Goal: Task Accomplishment & Management: Manage account settings

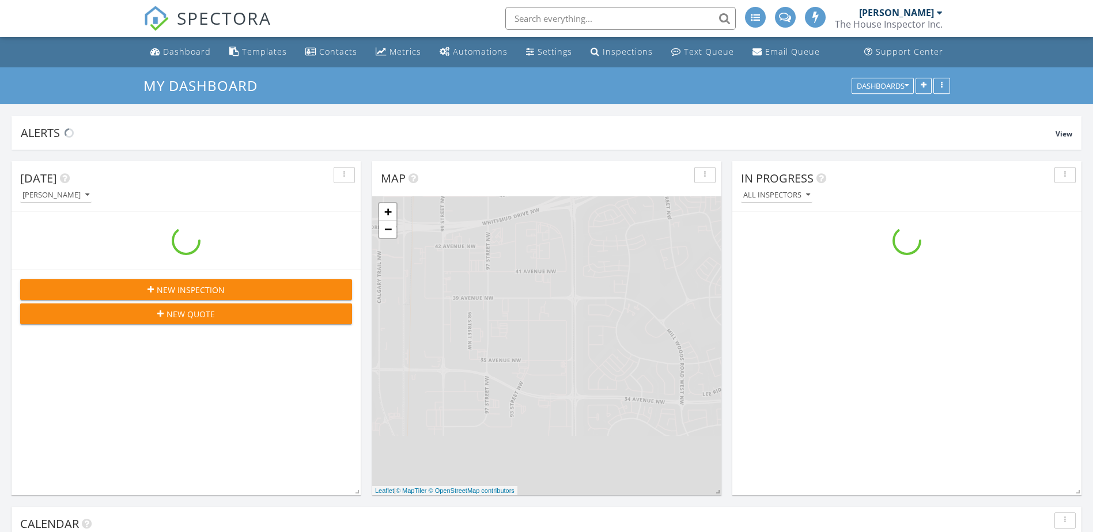
click at [576, 14] on input "text" at bounding box center [620, 18] width 230 height 23
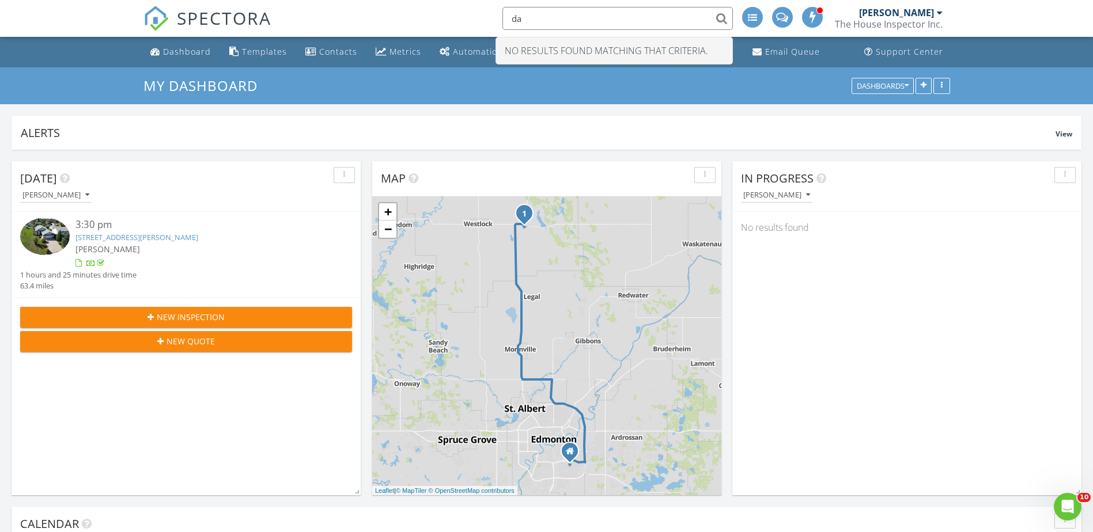
type input "d"
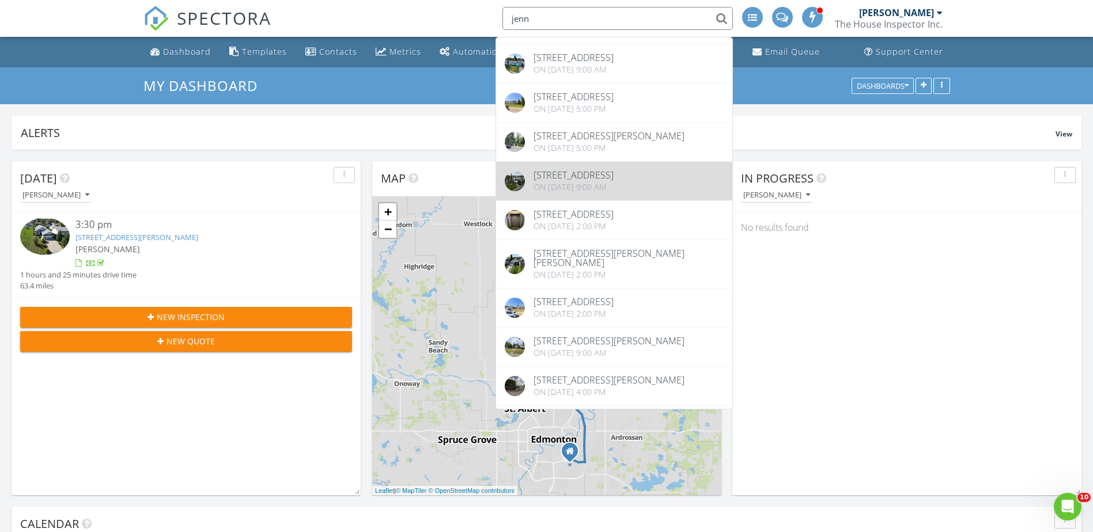
scroll to position [134, 0]
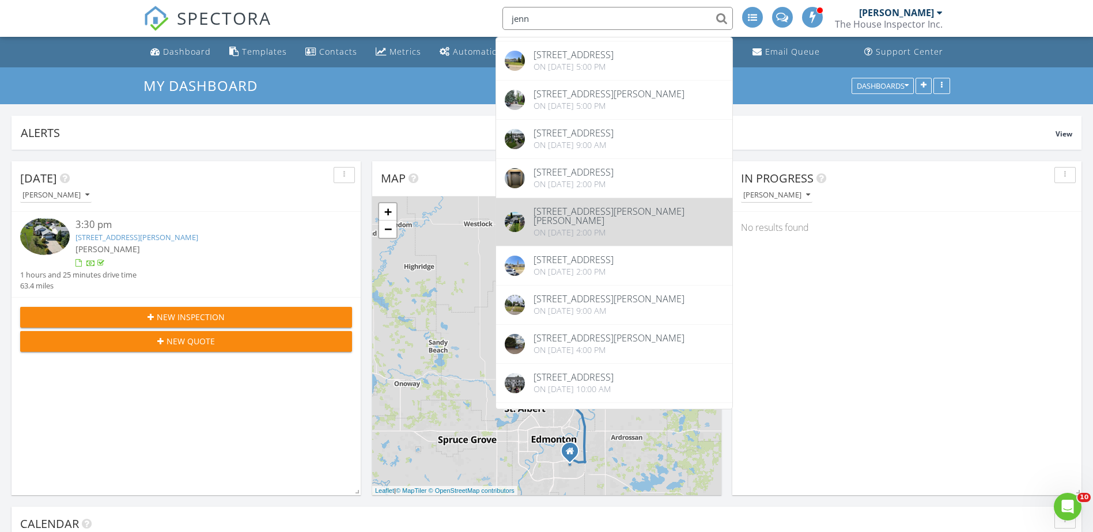
type input "jenn"
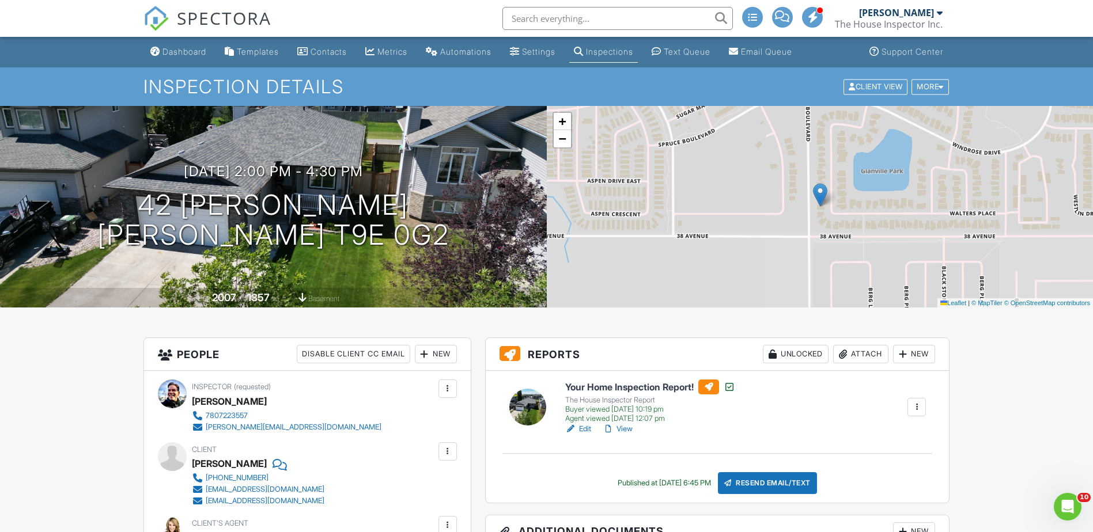
click at [179, 53] on div "Dashboard" at bounding box center [184, 52] width 44 height 10
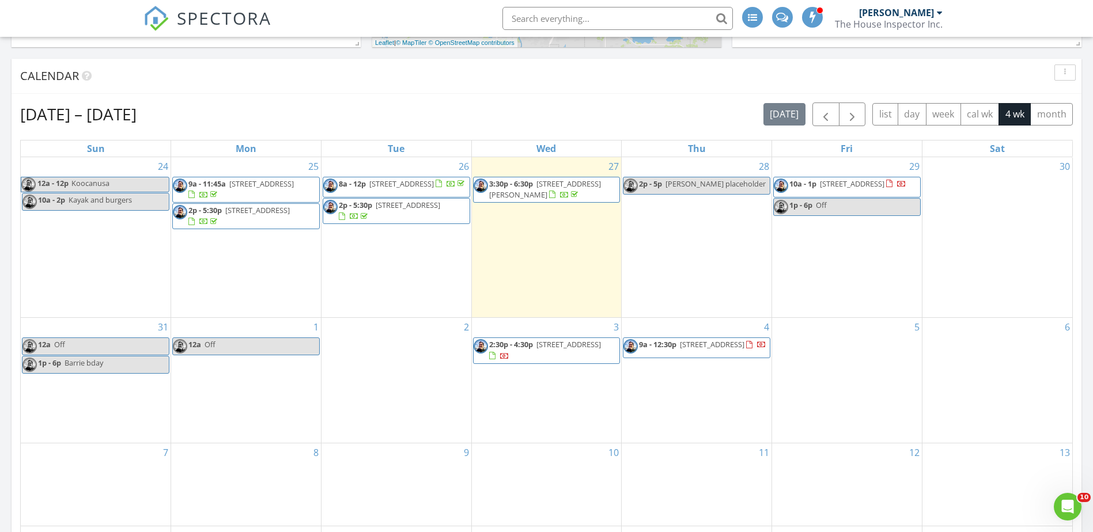
scroll to position [461, 0]
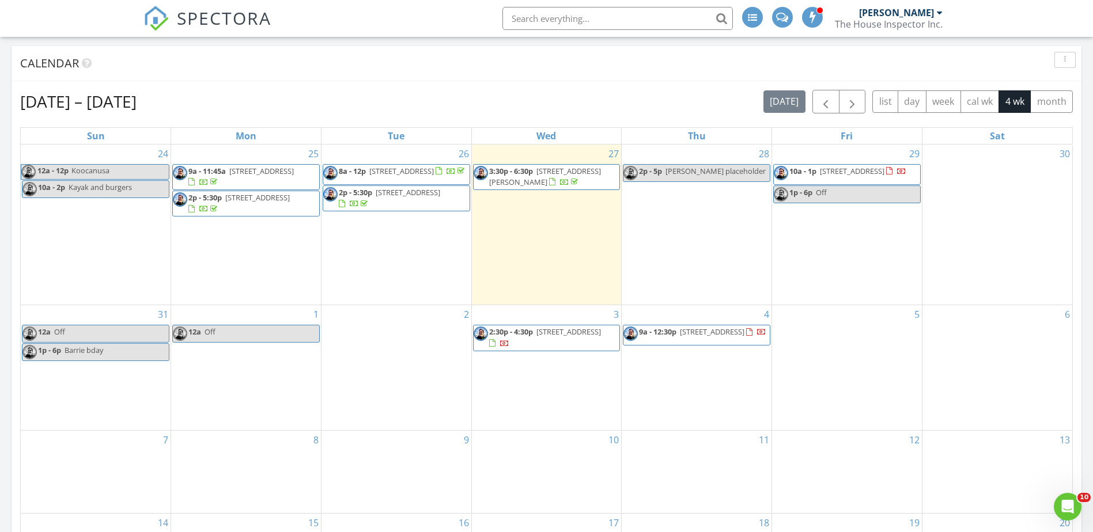
click at [229, 176] on span "16025 95 Ave NW, Edmonton T5P 0A8" at bounding box center [261, 171] width 65 height 10
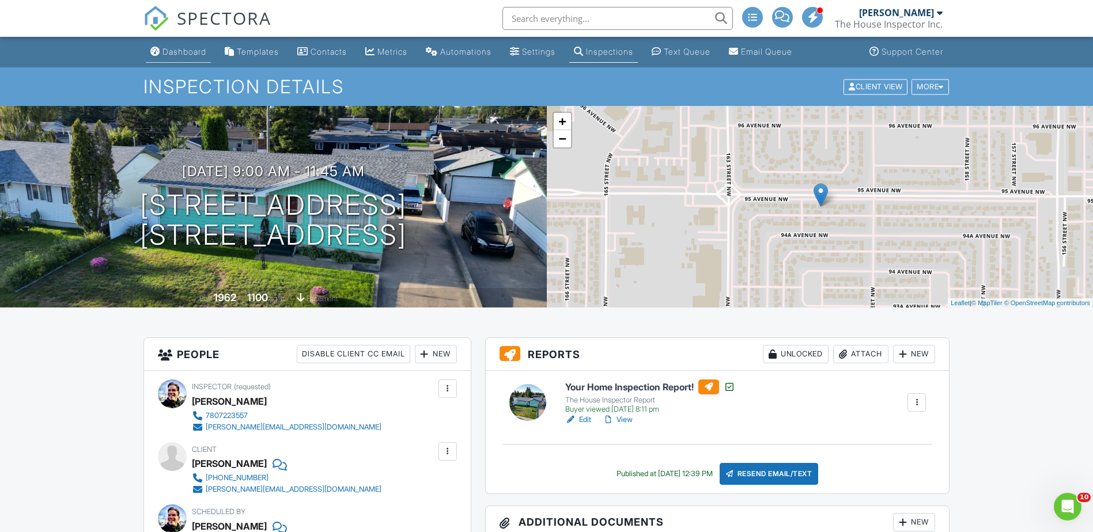
click at [180, 49] on div "Dashboard" at bounding box center [184, 52] width 44 height 10
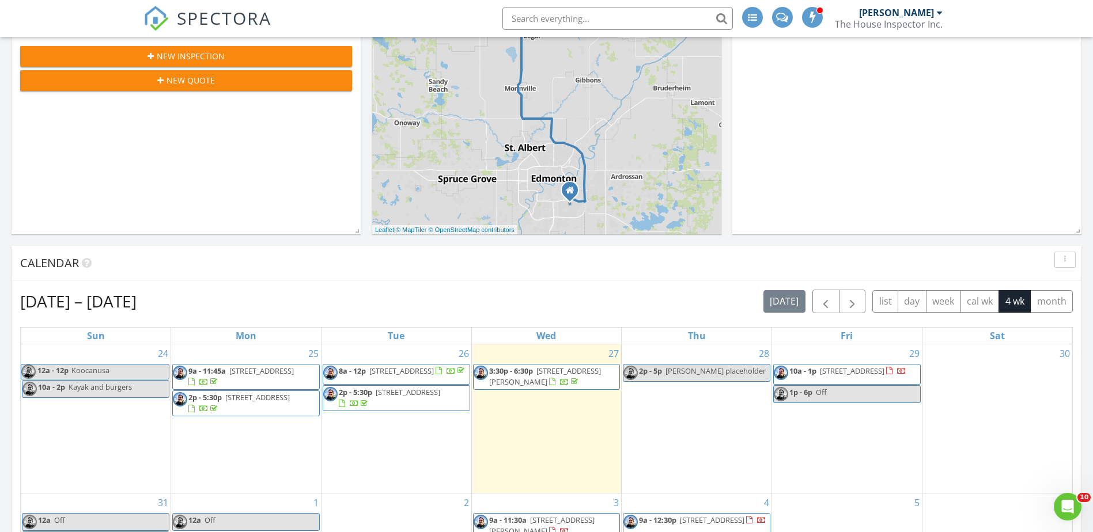
scroll to position [422, 0]
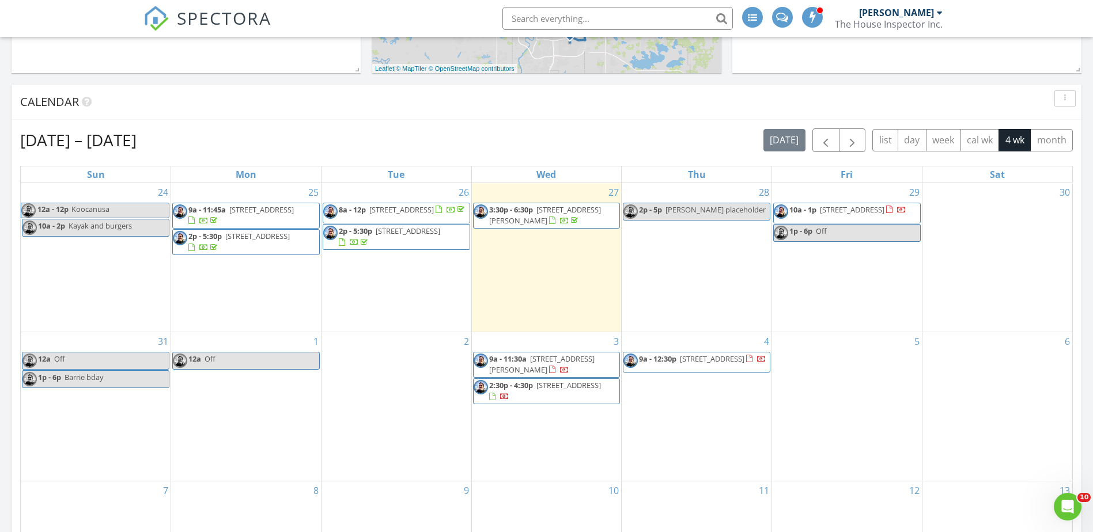
click at [694, 252] on div "28 2p - 5p [PERSON_NAME] placeholder" at bounding box center [697, 257] width 150 height 149
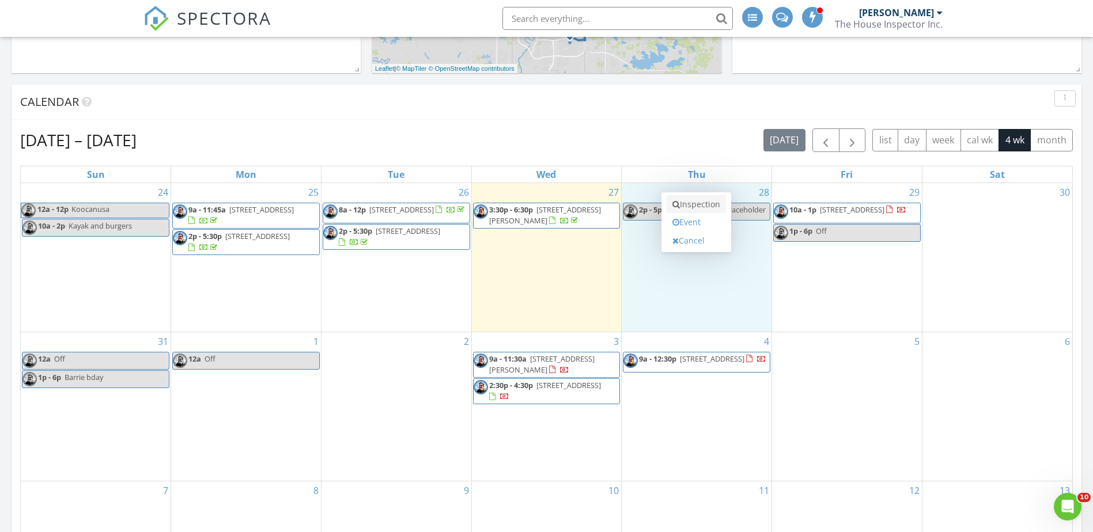
click at [699, 206] on link "Inspection" at bounding box center [695, 204] width 59 height 18
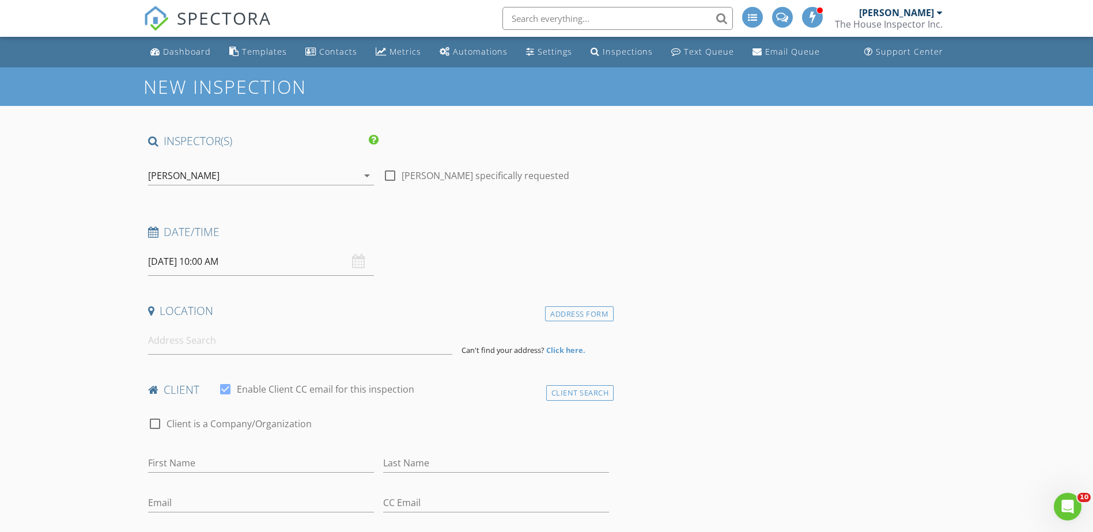
click at [392, 174] on div at bounding box center [390, 176] width 20 height 20
checkbox input "true"
click at [186, 266] on input "08/28/2025 10:00 AM" at bounding box center [261, 262] width 226 height 28
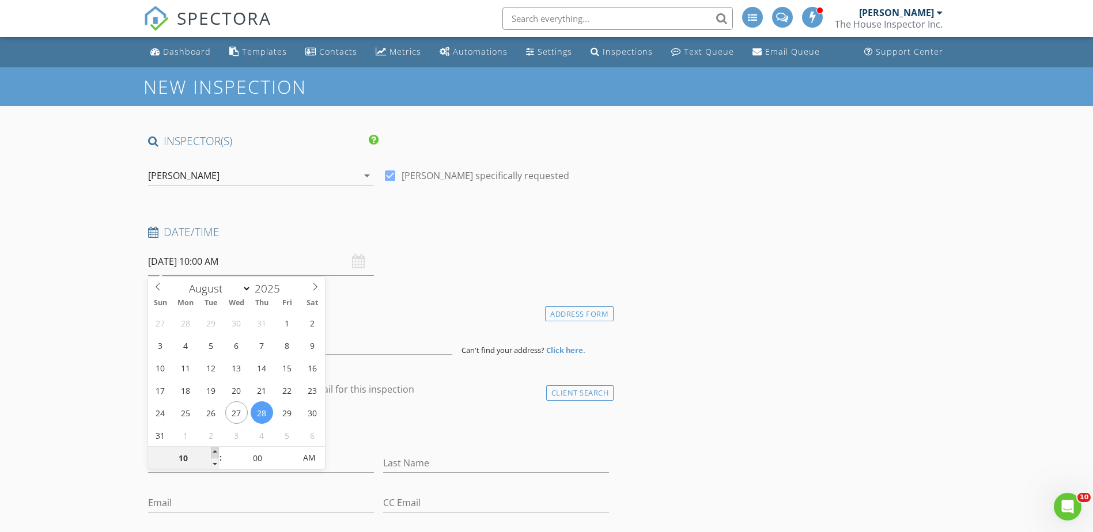
type input "11"
type input "08/28/2025 11:00 AM"
click at [213, 451] on span at bounding box center [215, 453] width 8 height 12
type input "12"
type input "08/28/2025 12:00 PM"
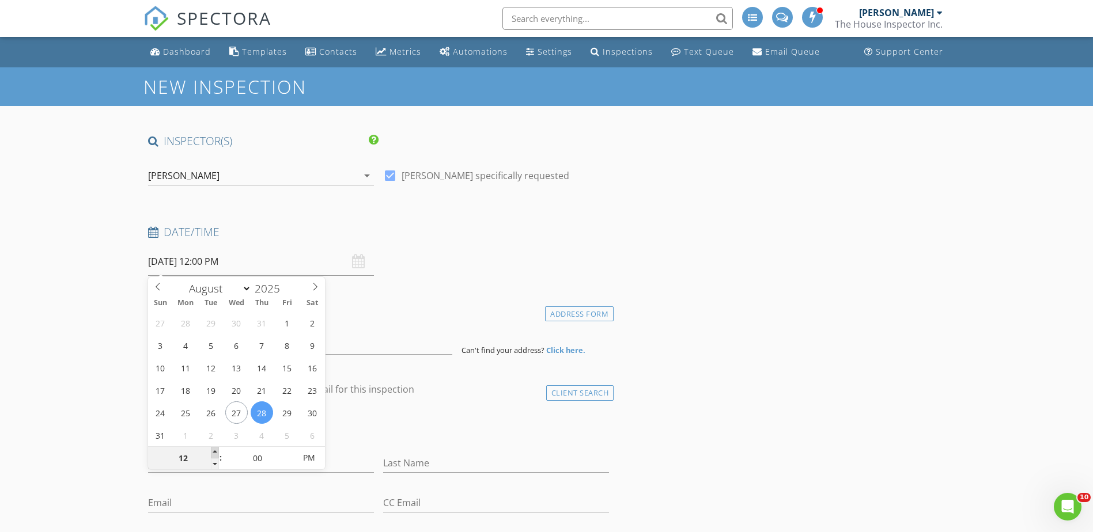
click at [213, 451] on span at bounding box center [215, 453] width 8 height 12
type input "01"
type input "08/28/2025 1:00 PM"
click at [213, 451] on span at bounding box center [215, 453] width 8 height 12
type input "02"
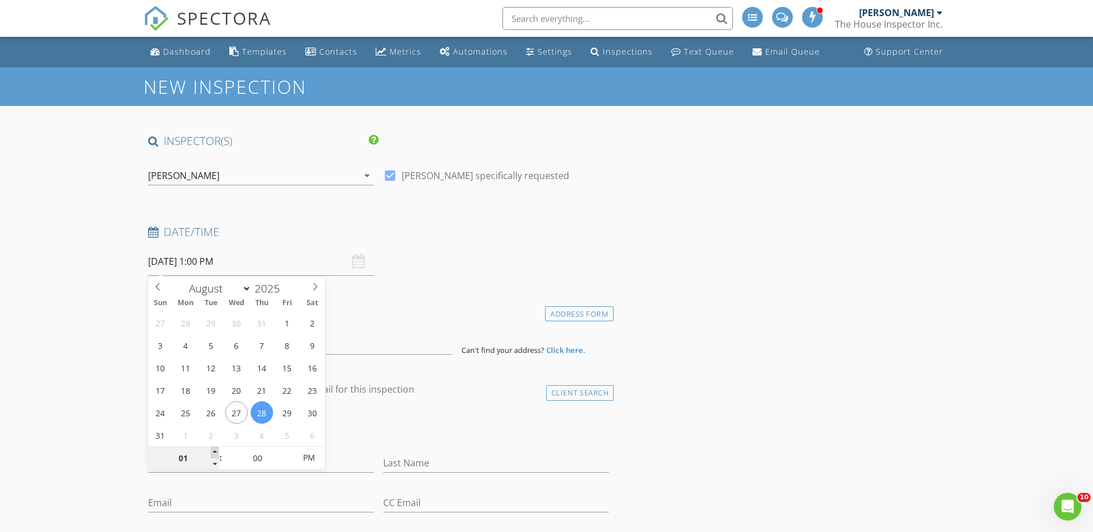
type input "08/28/2025 2:00 PM"
click at [213, 451] on span at bounding box center [215, 453] width 8 height 12
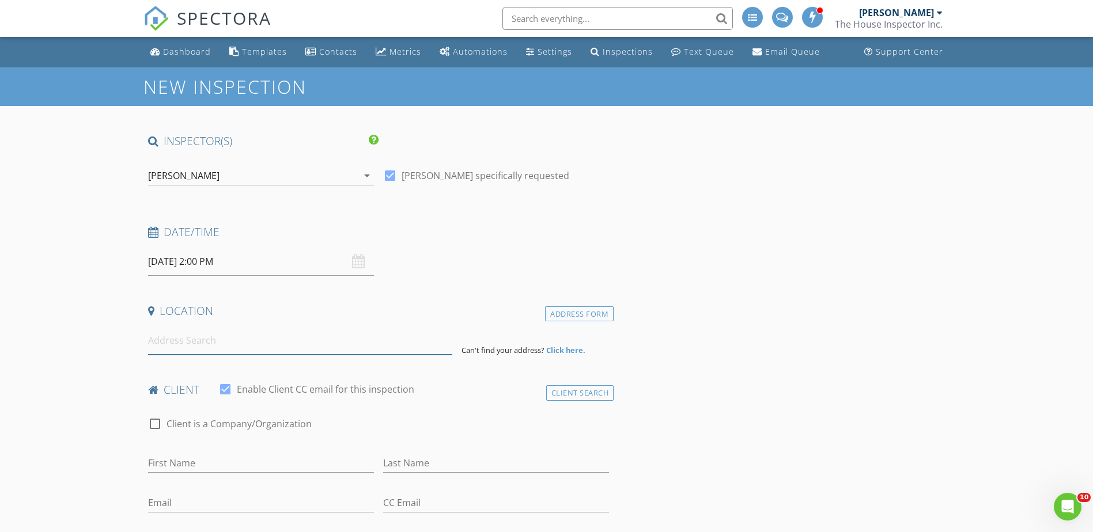
click at [191, 342] on input at bounding box center [300, 341] width 304 height 28
click at [164, 340] on input at bounding box center [300, 341] width 304 height 28
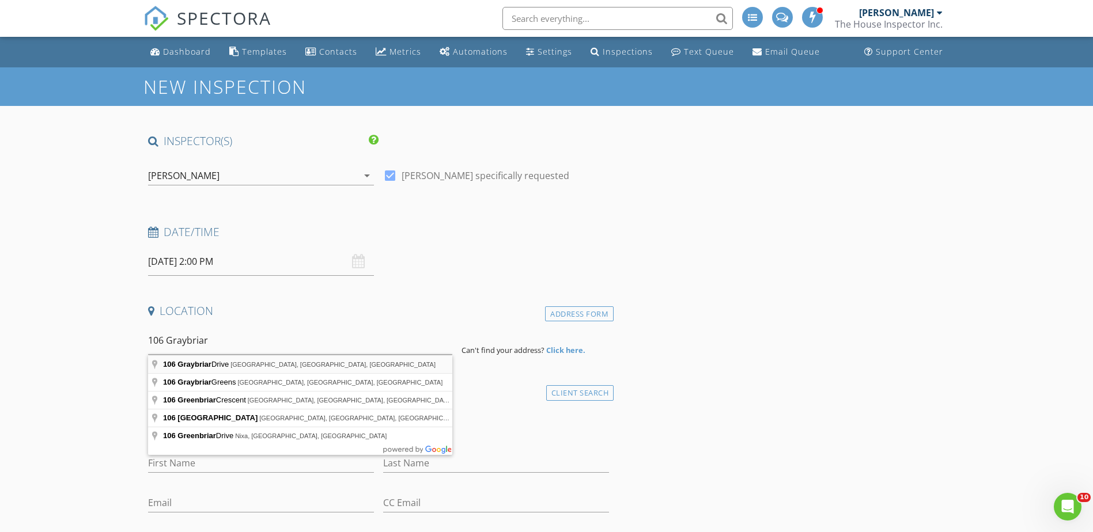
type input "106 Graybriar Drive, Stony Plain, AB, Canada"
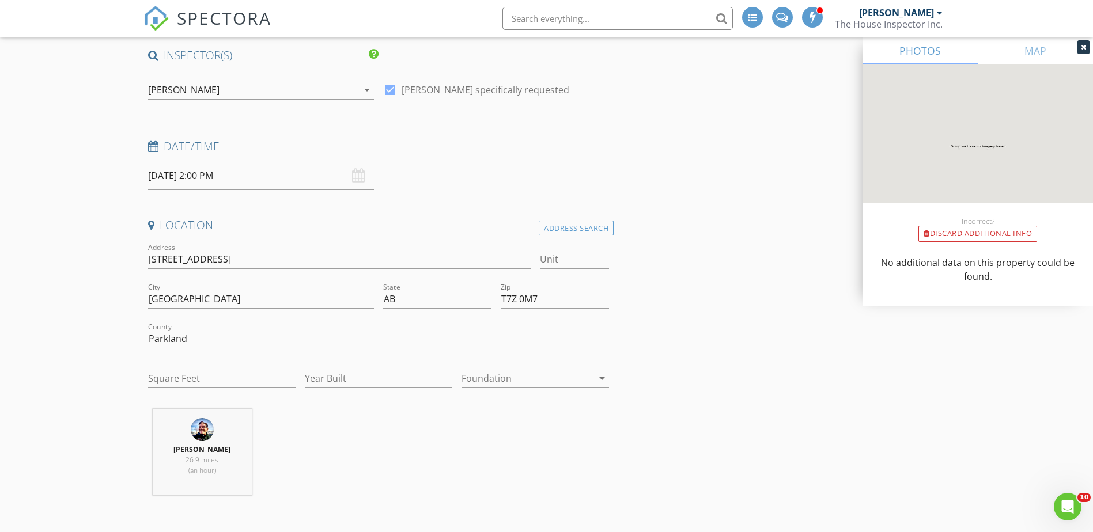
scroll to position [96, 0]
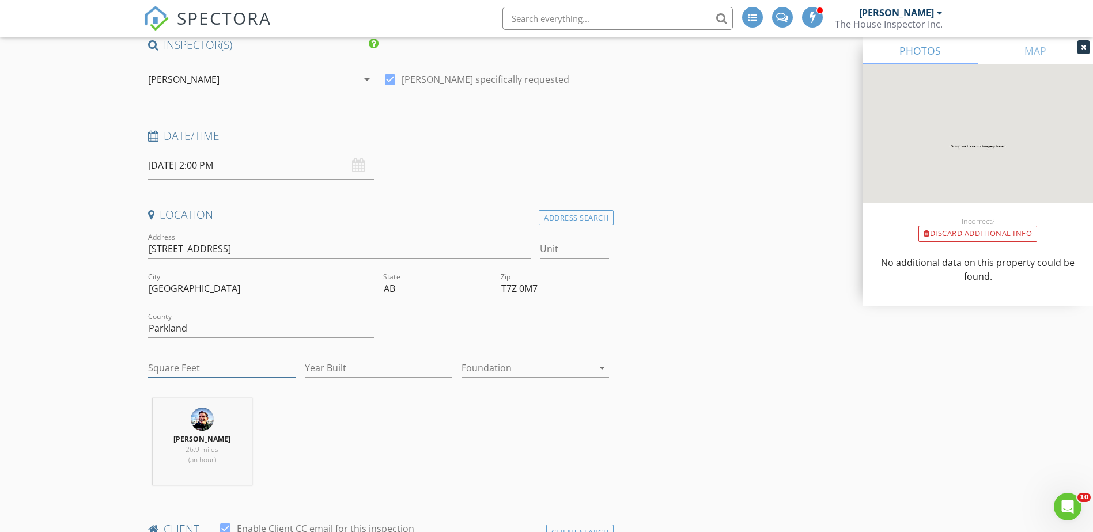
click at [180, 371] on input "Square Feet" at bounding box center [221, 368] width 147 height 19
type input "1460"
click at [324, 373] on input "Year Built" at bounding box center [378, 368] width 147 height 19
type input "2022"
click at [485, 369] on div at bounding box center [526, 368] width 131 height 18
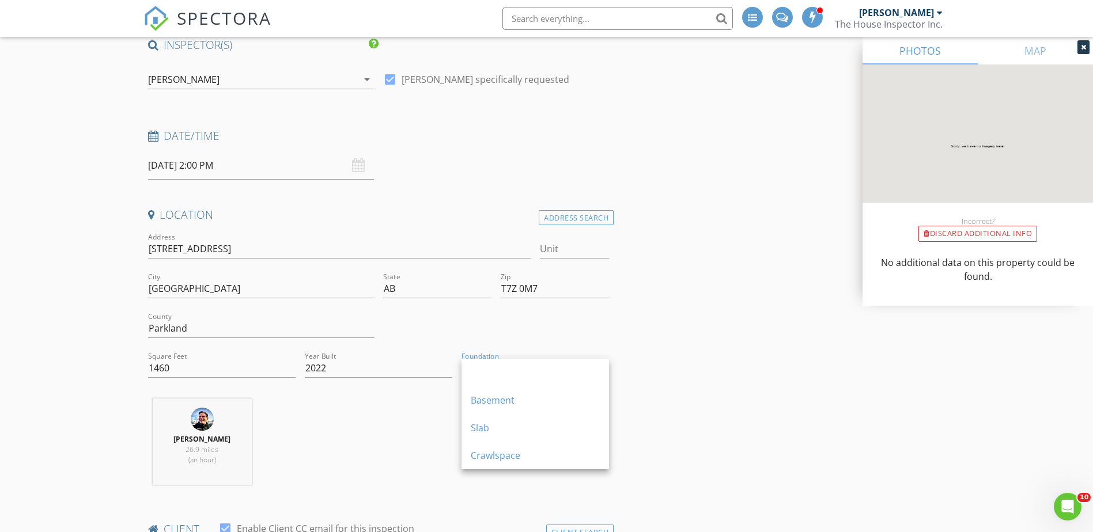
click at [494, 408] on div "Basement" at bounding box center [535, 401] width 129 height 28
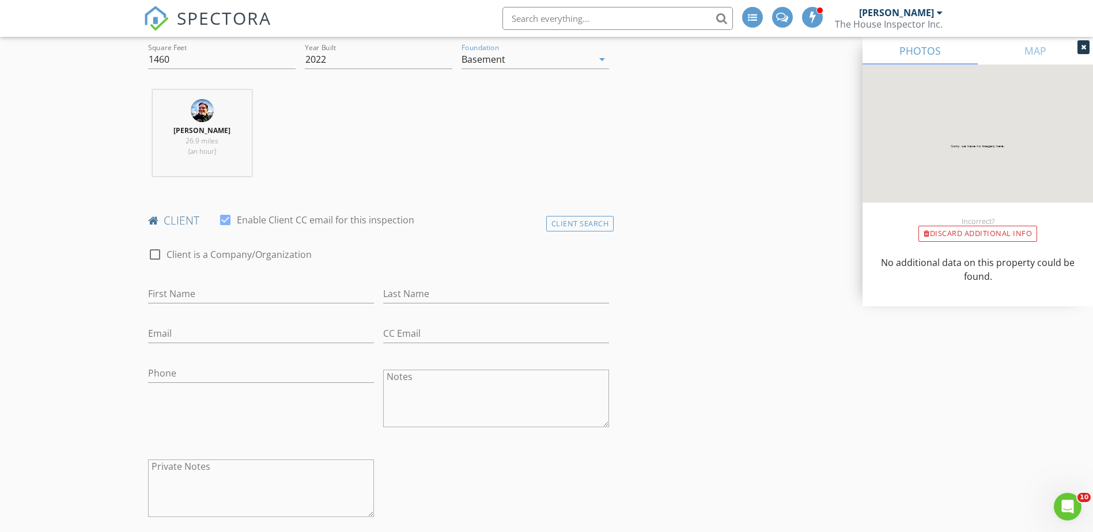
scroll to position [422, 0]
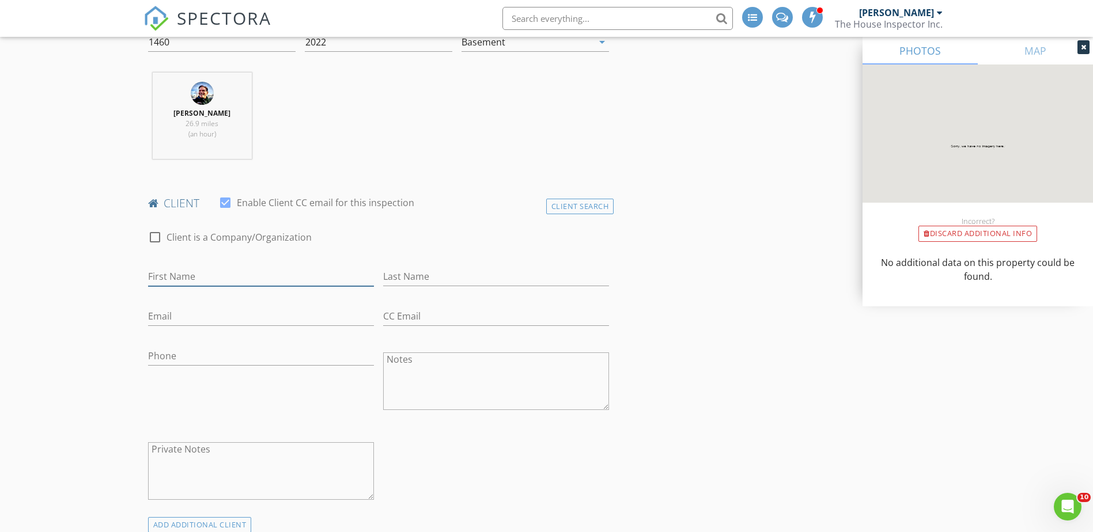
click at [190, 279] on input "First Name" at bounding box center [261, 276] width 226 height 19
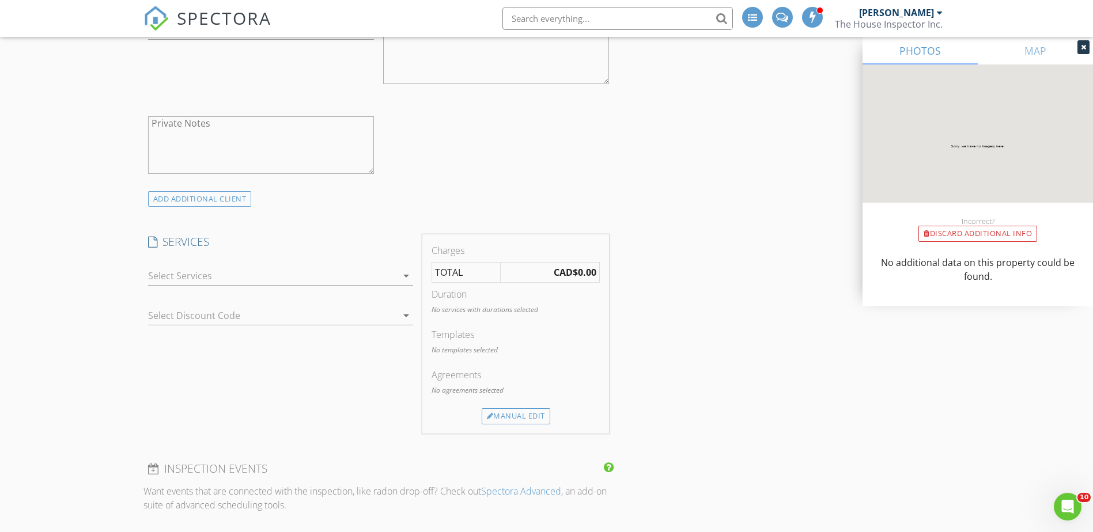
scroll to position [710, 0]
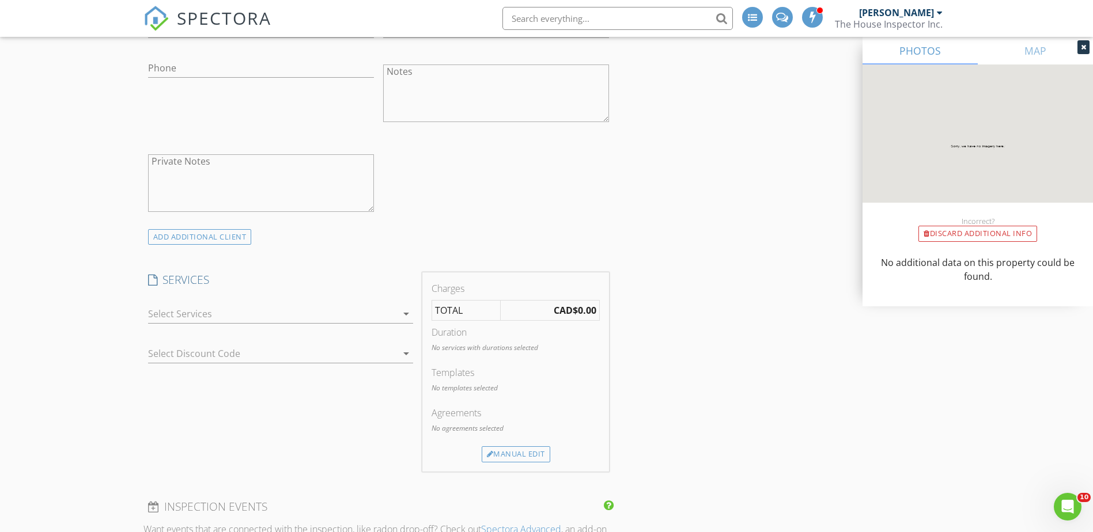
click at [185, 310] on div at bounding box center [272, 314] width 249 height 18
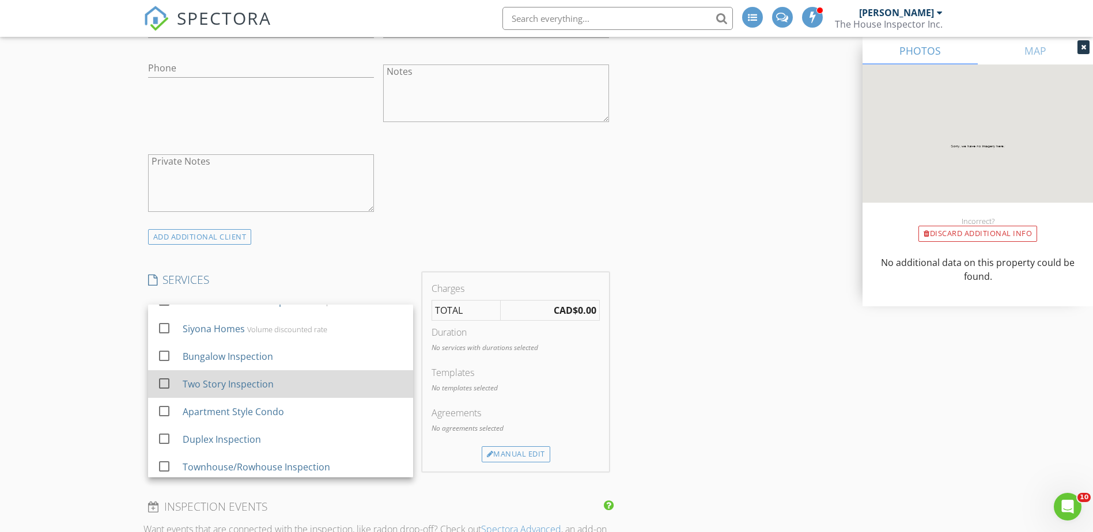
scroll to position [168, 0]
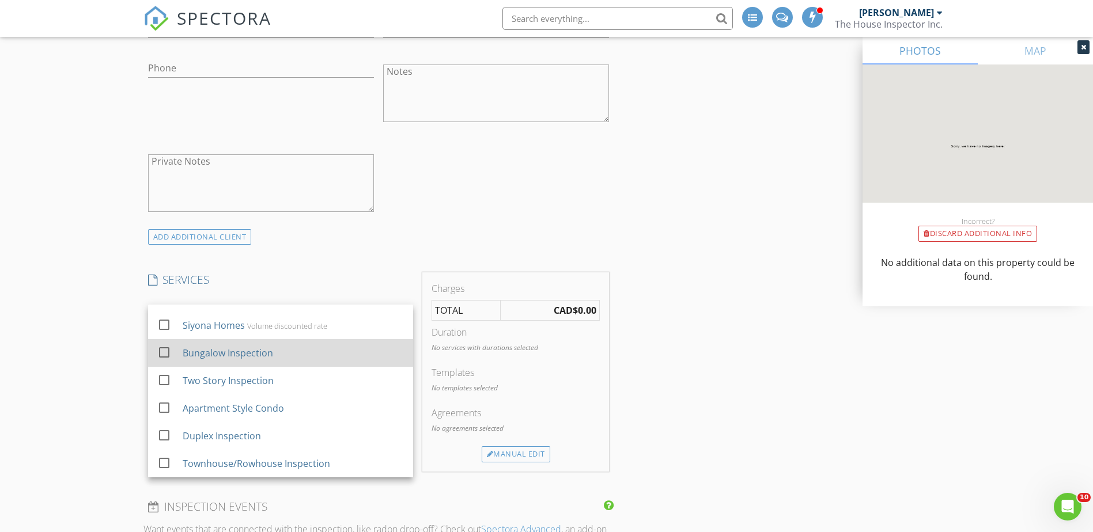
click at [218, 350] on div "Bungalow Inspection" at bounding box center [227, 353] width 90 height 14
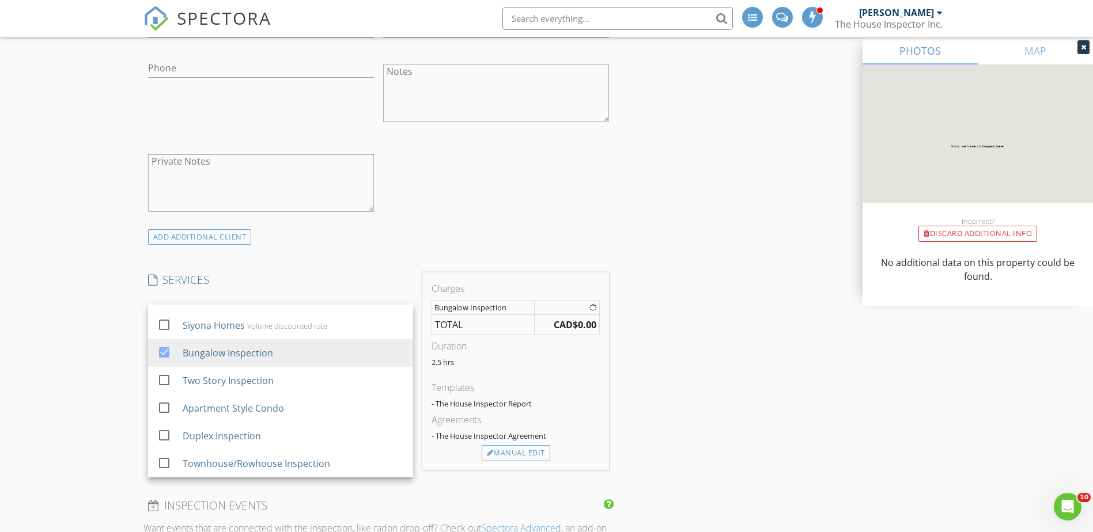
click at [112, 318] on div "New Inspection INSPECTOR(S) check_box Doug Aasen PRIMARY Doug Aasen arrow_drop_…" at bounding box center [546, 422] width 1093 height 2131
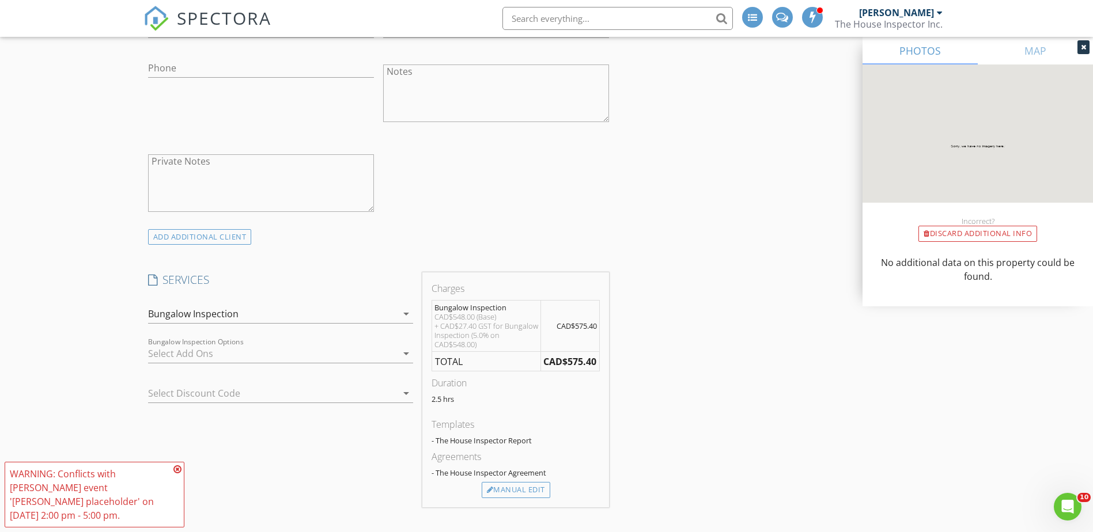
click at [179, 474] on icon at bounding box center [177, 469] width 8 height 9
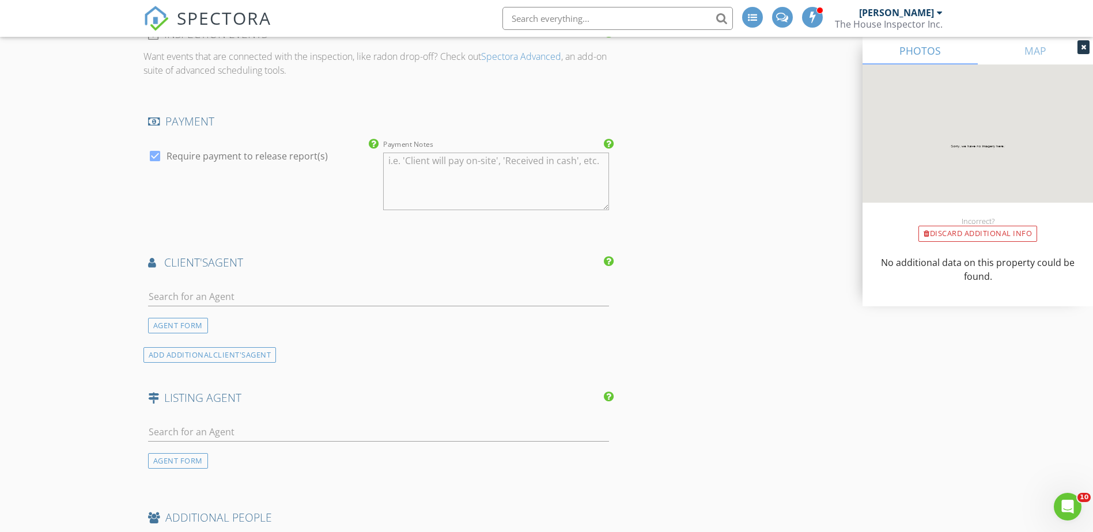
scroll to position [1229, 0]
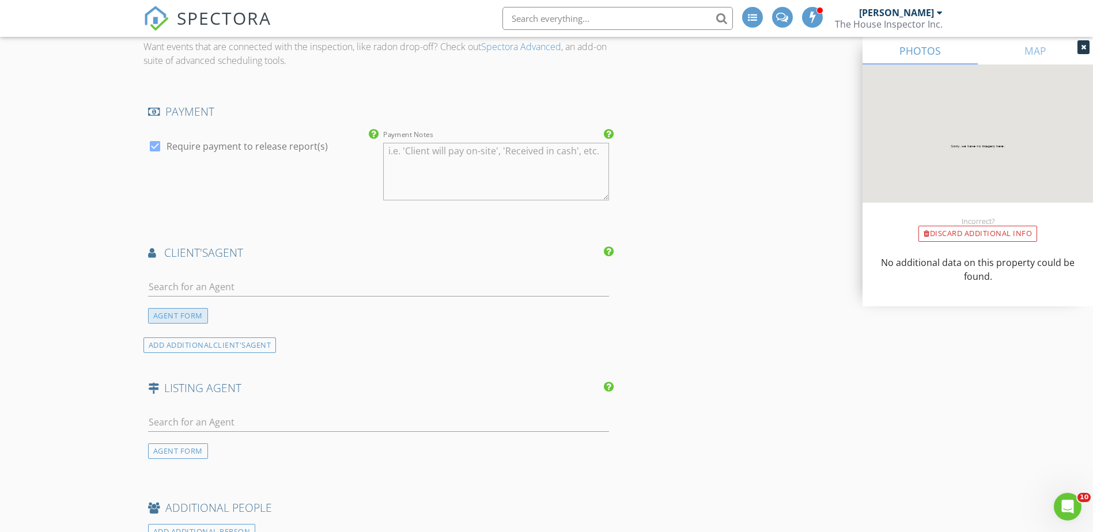
click at [177, 313] on div "AGENT FORM" at bounding box center [178, 316] width 60 height 16
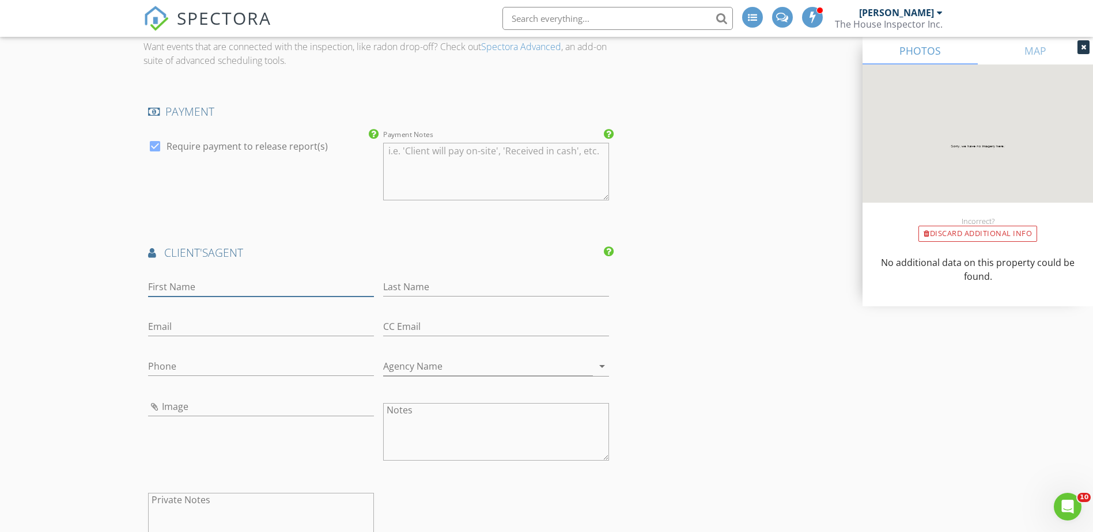
click at [175, 290] on input "First Name" at bounding box center [261, 287] width 226 height 19
type input "John"
type input "Carle"
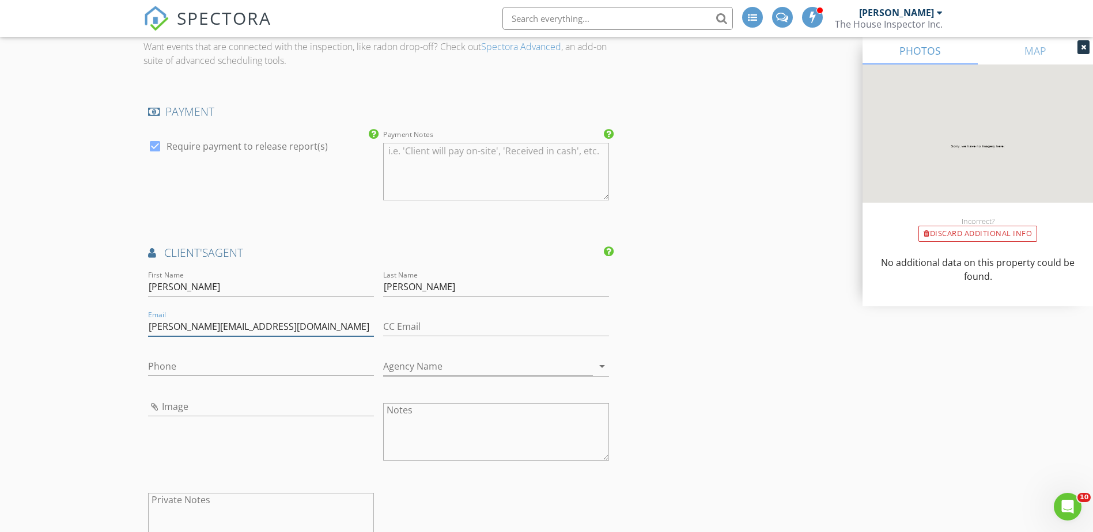
type input "john@niceagents.ca"
type input "780-937-7534"
type input "Nice Agents"
click at [171, 409] on input "Image" at bounding box center [261, 406] width 226 height 19
type input "John Carle.jpeg"
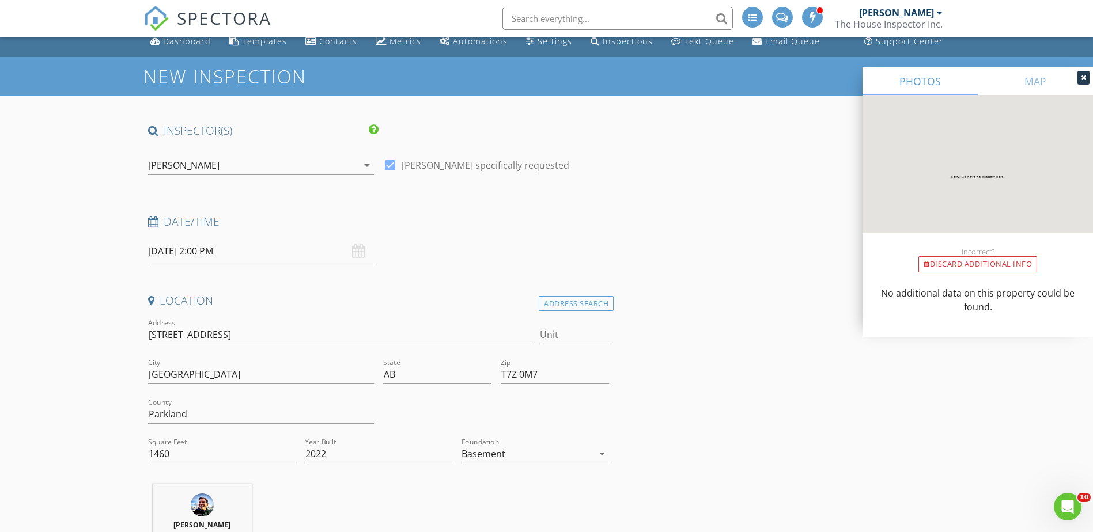
scroll to position [0, 0]
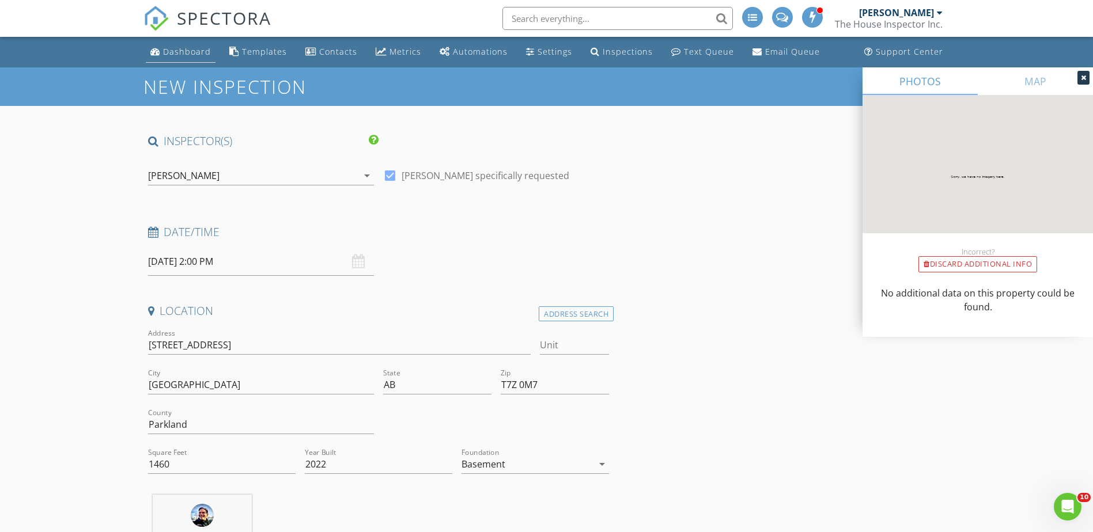
click at [181, 47] on div "Dashboard" at bounding box center [187, 51] width 48 height 11
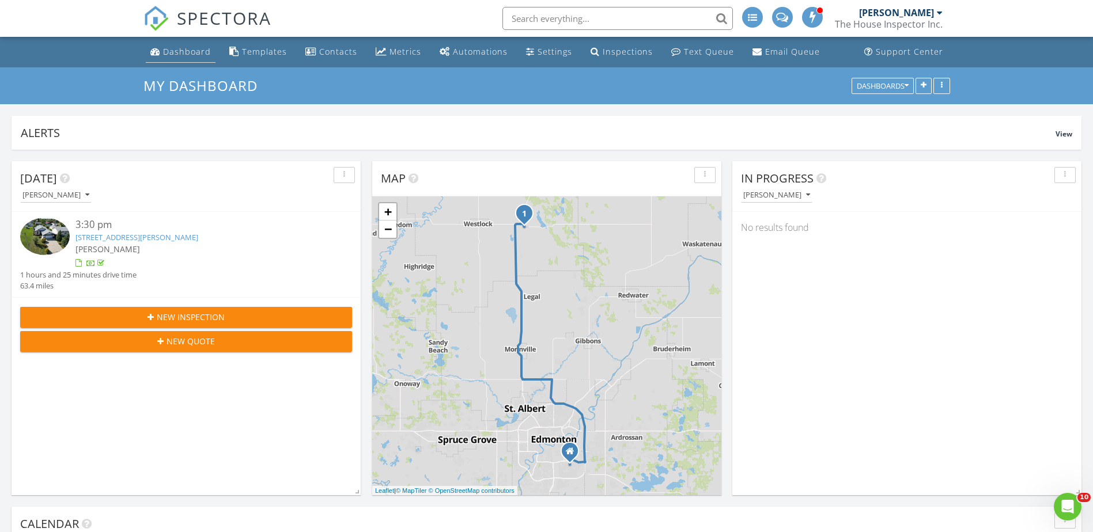
click at [184, 51] on div "Dashboard" at bounding box center [187, 51] width 48 height 11
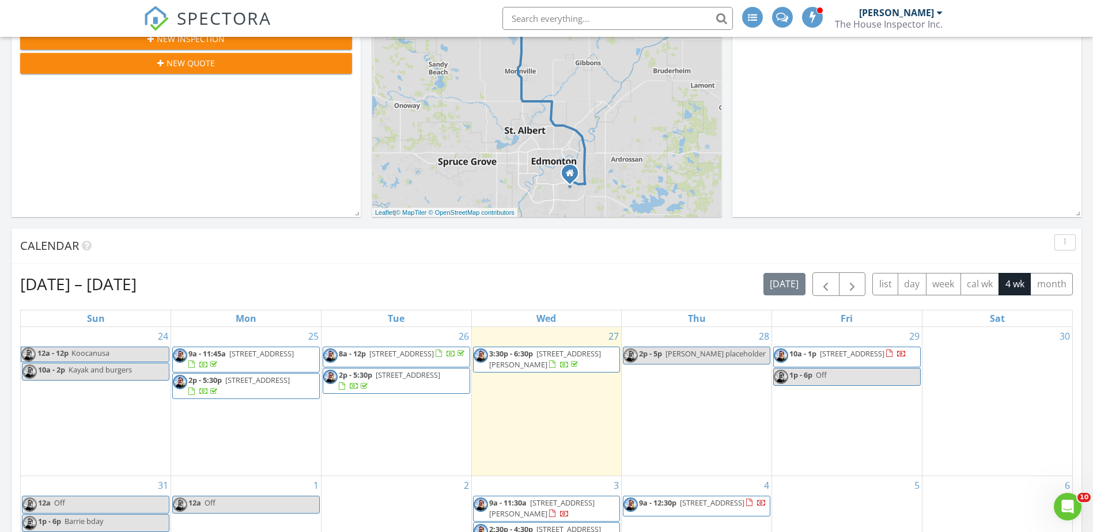
scroll to position [461, 0]
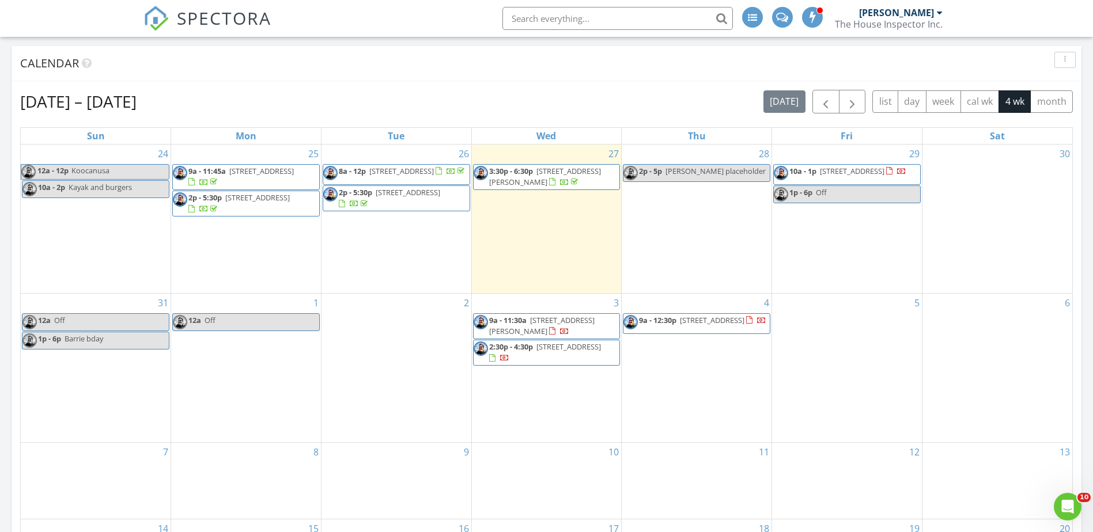
click at [858, 174] on span "[STREET_ADDRESS]" at bounding box center [852, 171] width 65 height 10
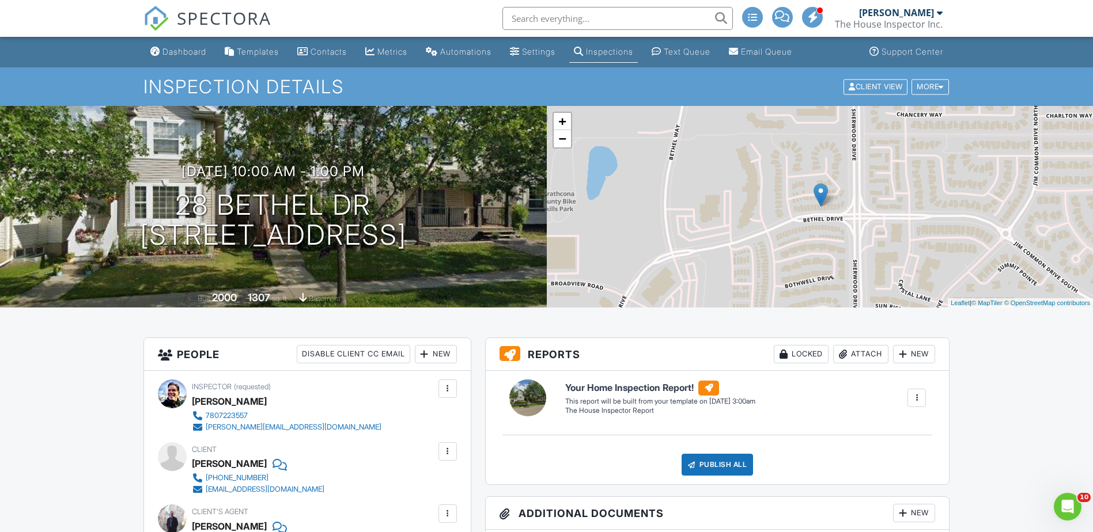
click at [180, 51] on div "Dashboard" at bounding box center [184, 52] width 44 height 10
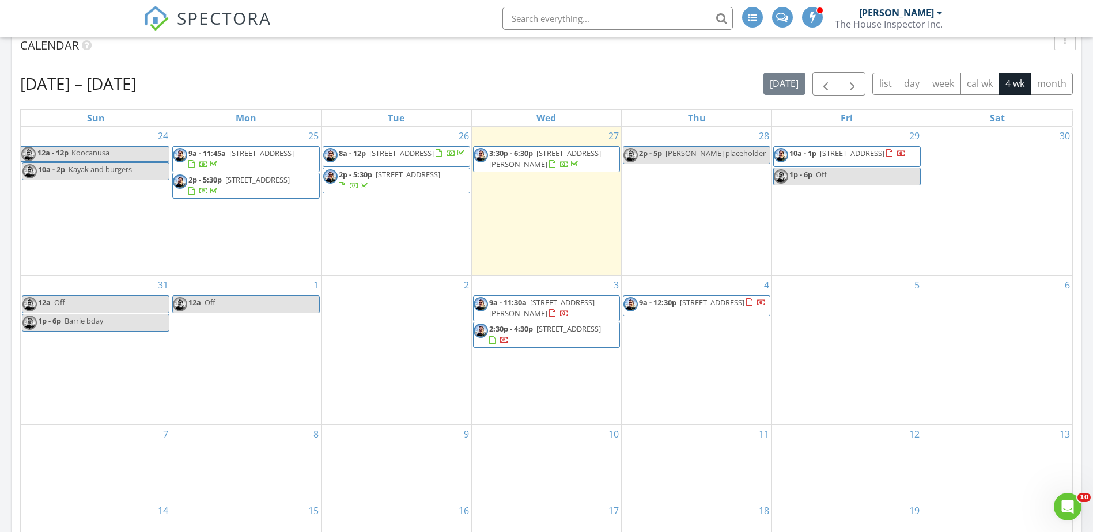
scroll to position [480, 0]
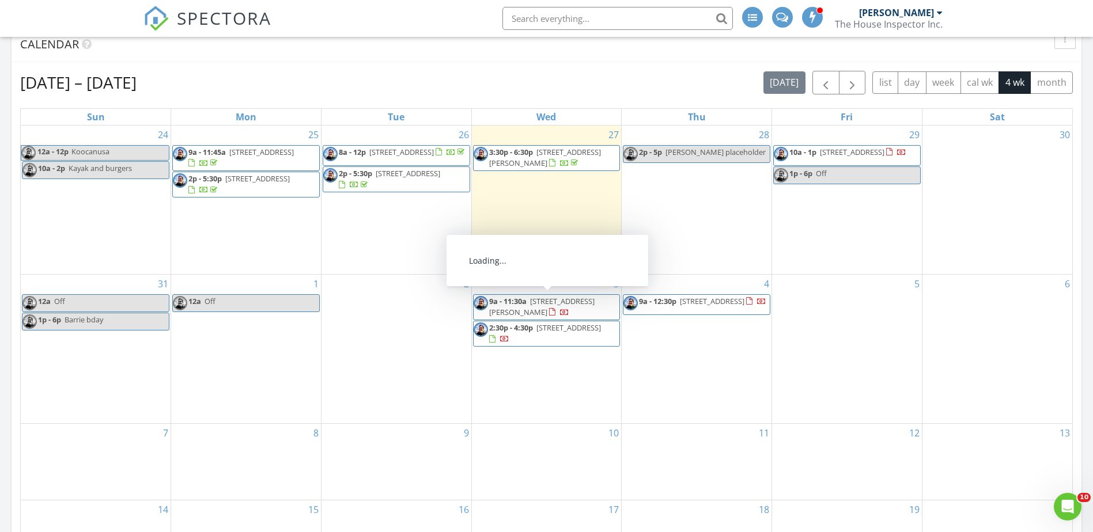
click at [535, 308] on span "[STREET_ADDRESS][PERSON_NAME]" at bounding box center [541, 306] width 105 height 21
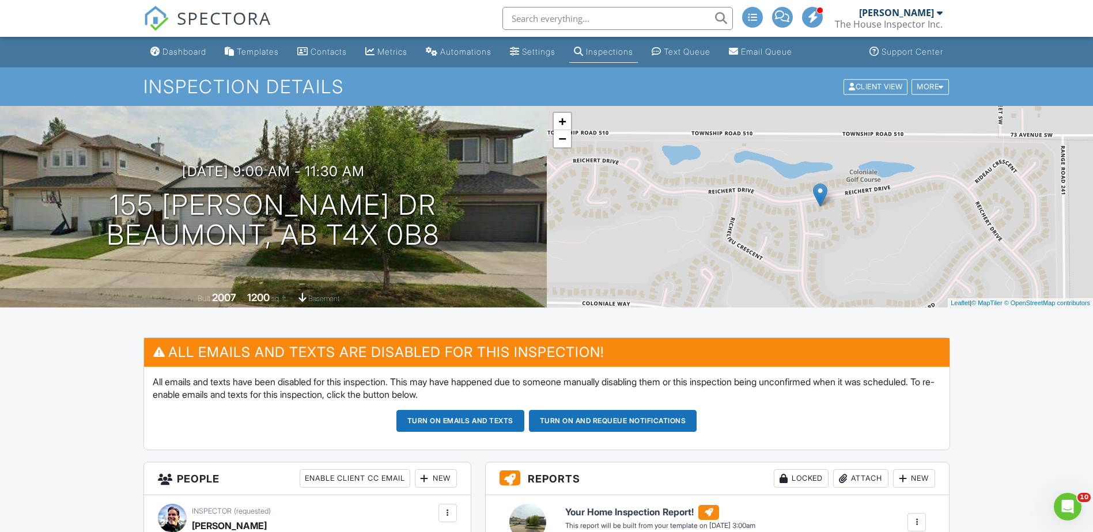
click at [619, 422] on button "Turn on and Requeue Notifications" at bounding box center [613, 421] width 168 height 22
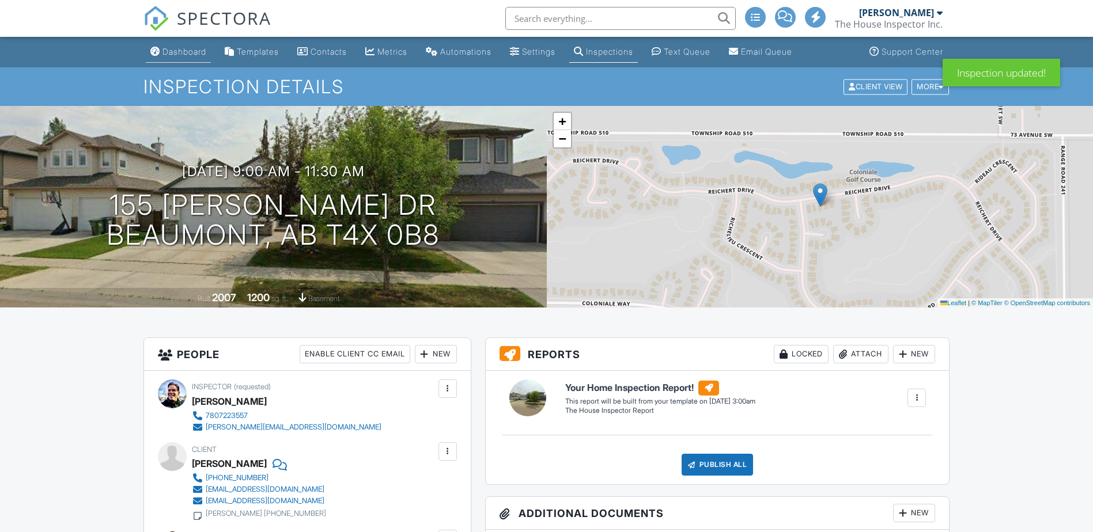
click at [175, 54] on div "Dashboard" at bounding box center [184, 52] width 44 height 10
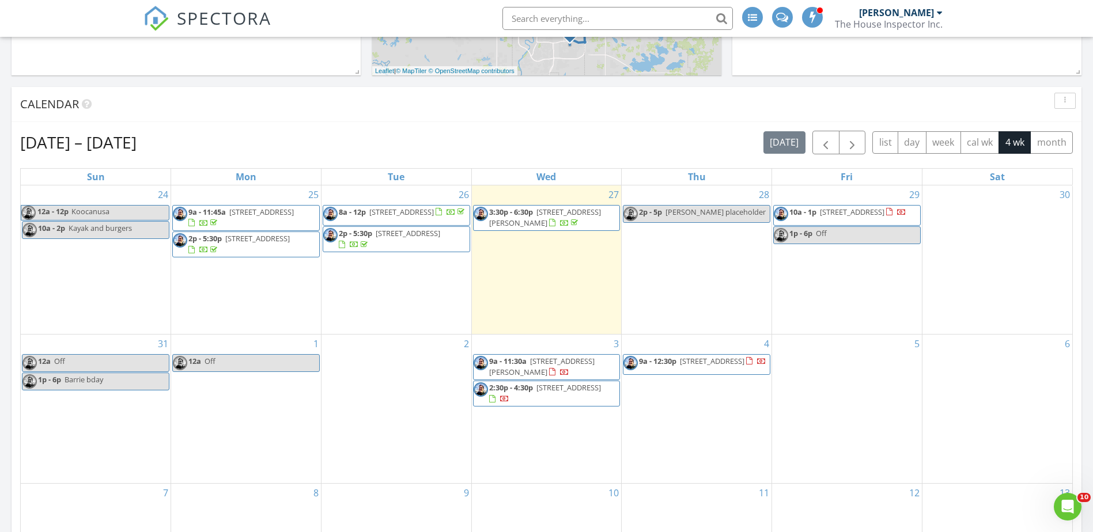
scroll to position [461, 0]
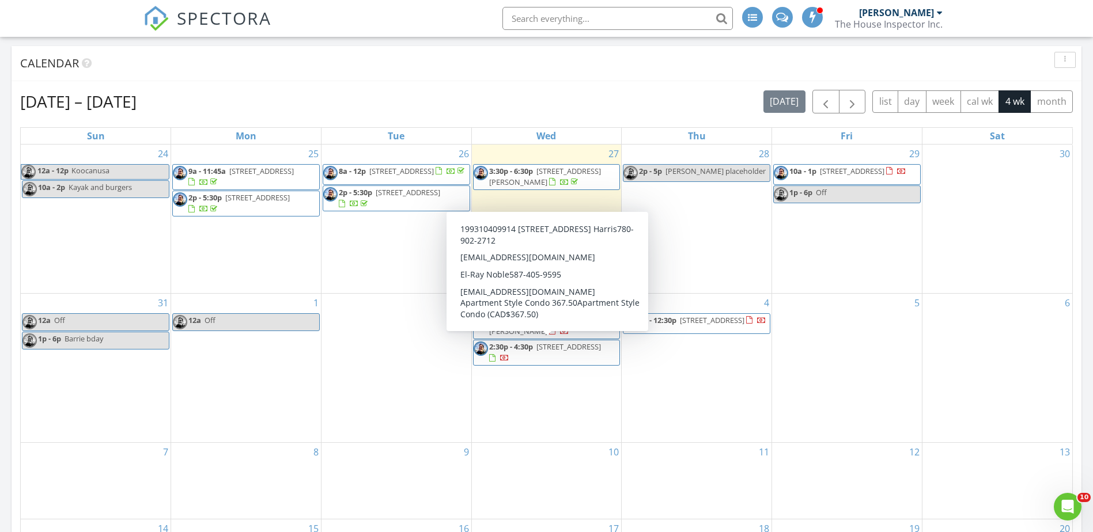
click at [536, 352] on span "9914 80 Ave NW 34, Edmonton T6E 6L6" at bounding box center [568, 347] width 65 height 10
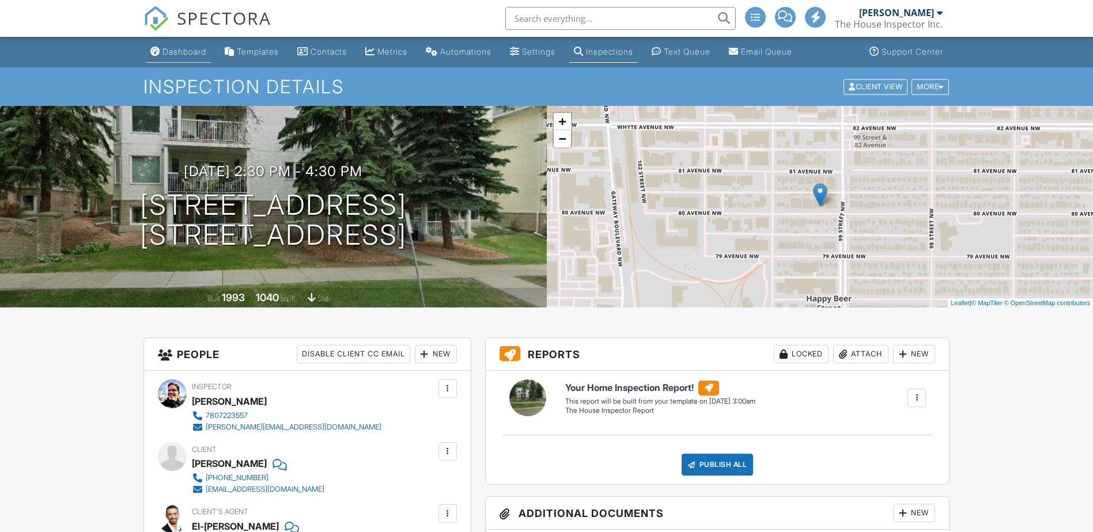
click at [173, 50] on div "Dashboard" at bounding box center [184, 52] width 44 height 10
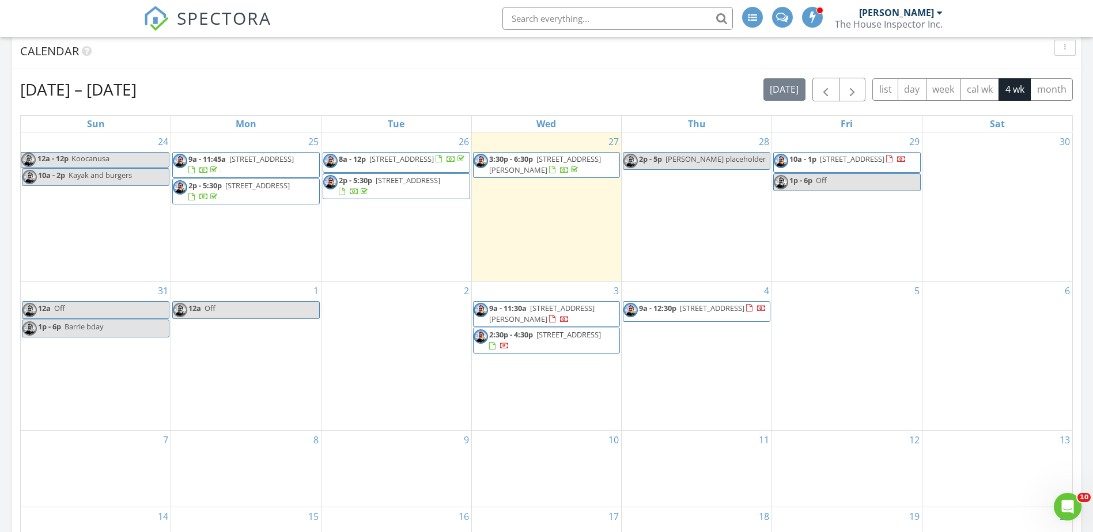
scroll to position [480, 0]
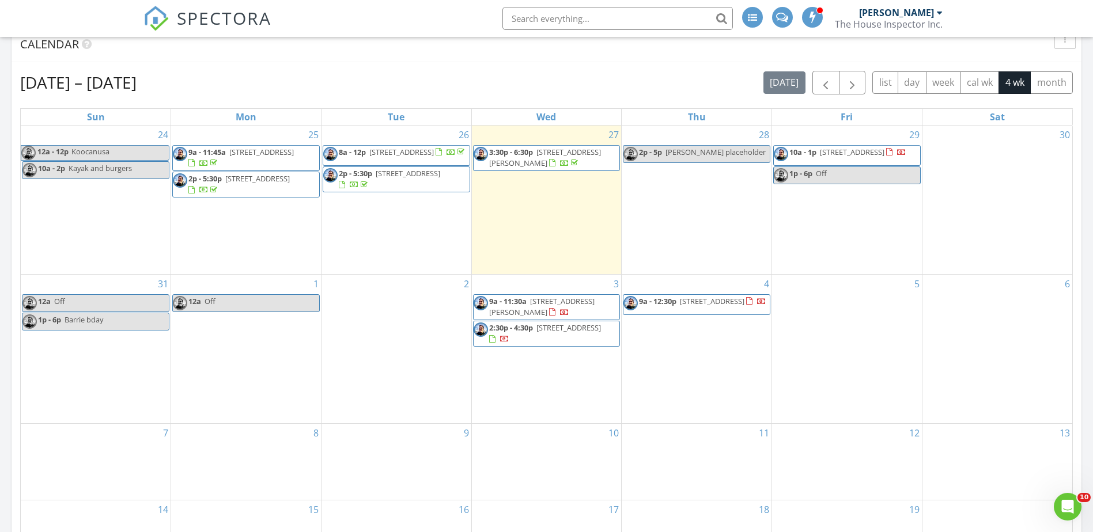
click at [686, 306] on span "[STREET_ADDRESS]" at bounding box center [712, 301] width 65 height 10
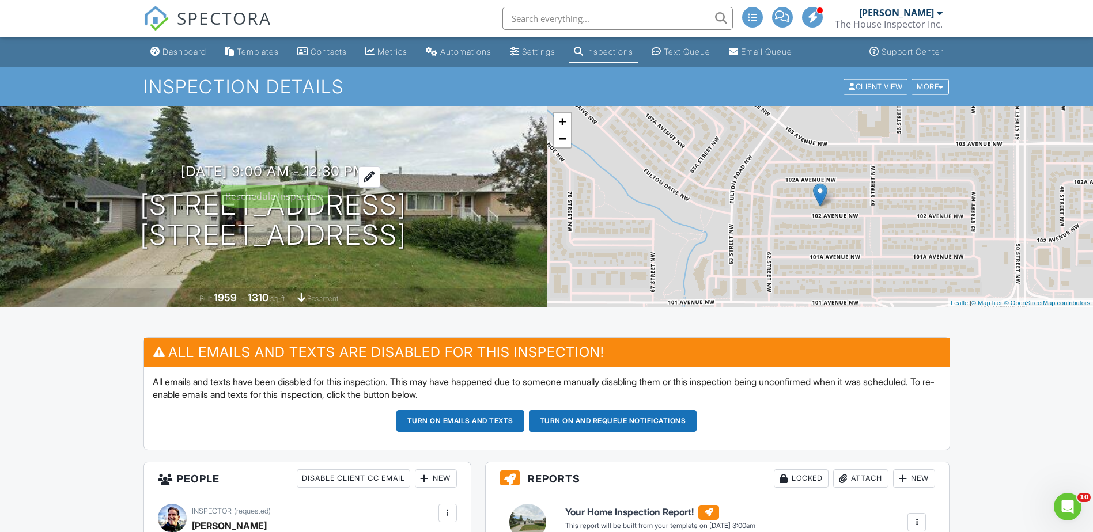
click at [349, 168] on h3 "[DATE] 9:00 am - 12:30 pm" at bounding box center [273, 172] width 185 height 16
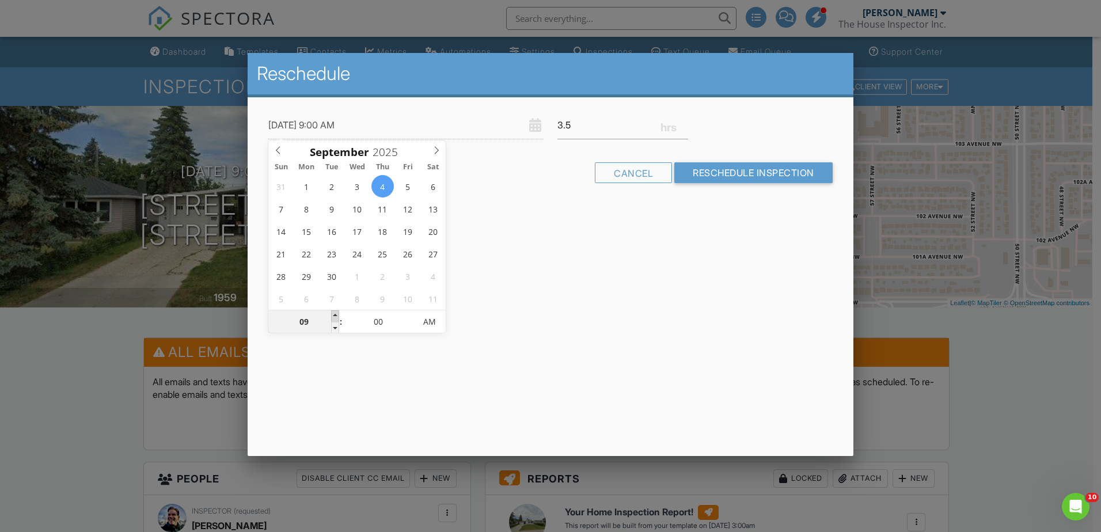
type input "[DATE] 10:00 AM"
type input "10"
click at [333, 315] on span at bounding box center [335, 316] width 8 height 12
click at [724, 173] on input "Reschedule Inspection" at bounding box center [754, 172] width 158 height 21
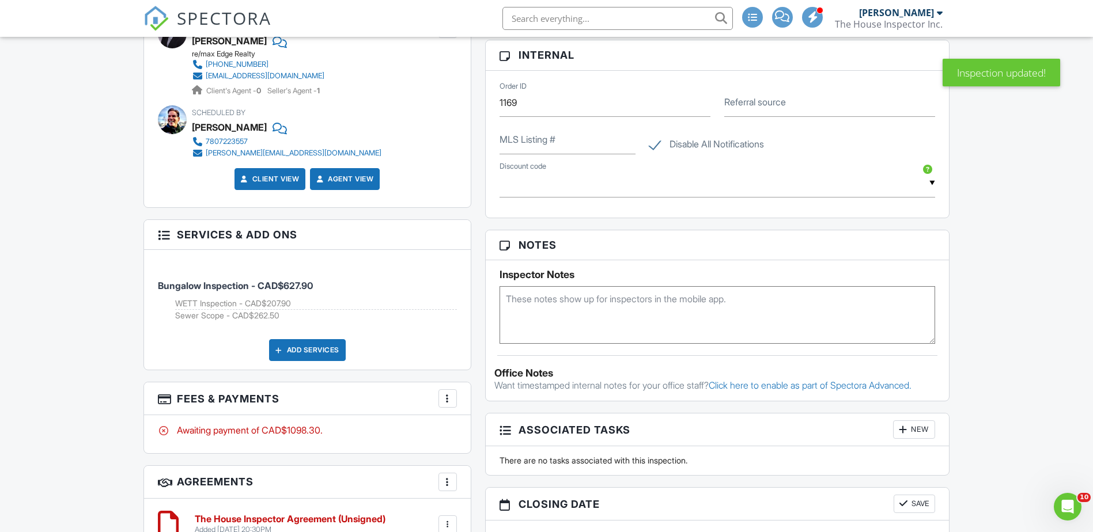
scroll to position [845, 0]
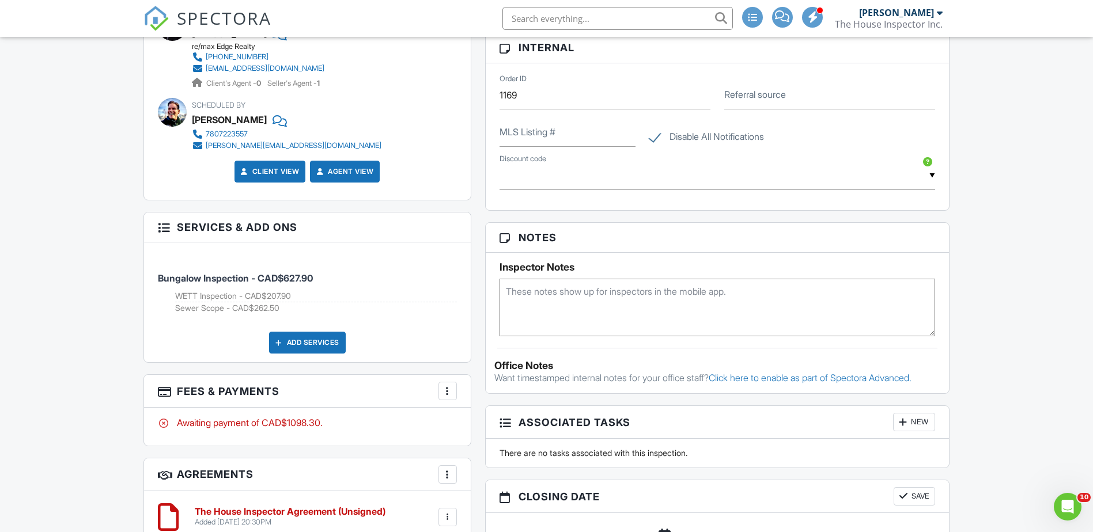
click at [446, 385] on div at bounding box center [448, 391] width 12 height 12
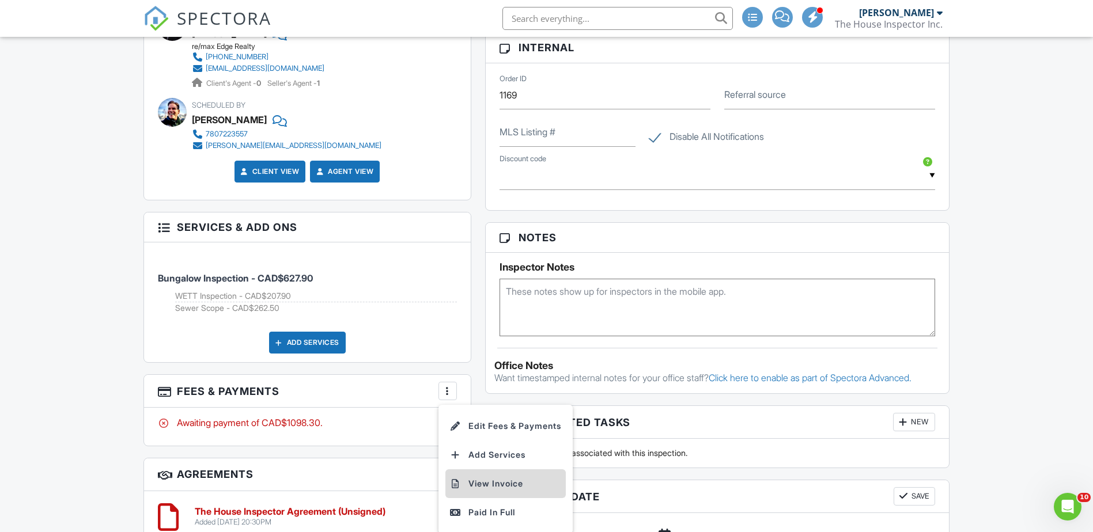
click at [480, 481] on li "View Invoice" at bounding box center [505, 483] width 120 height 29
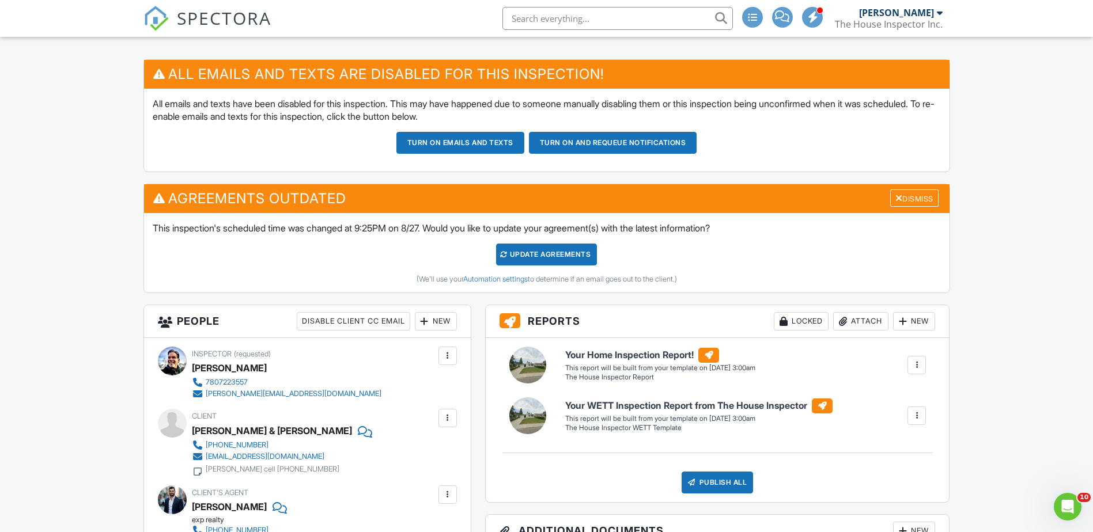
scroll to position [269, 0]
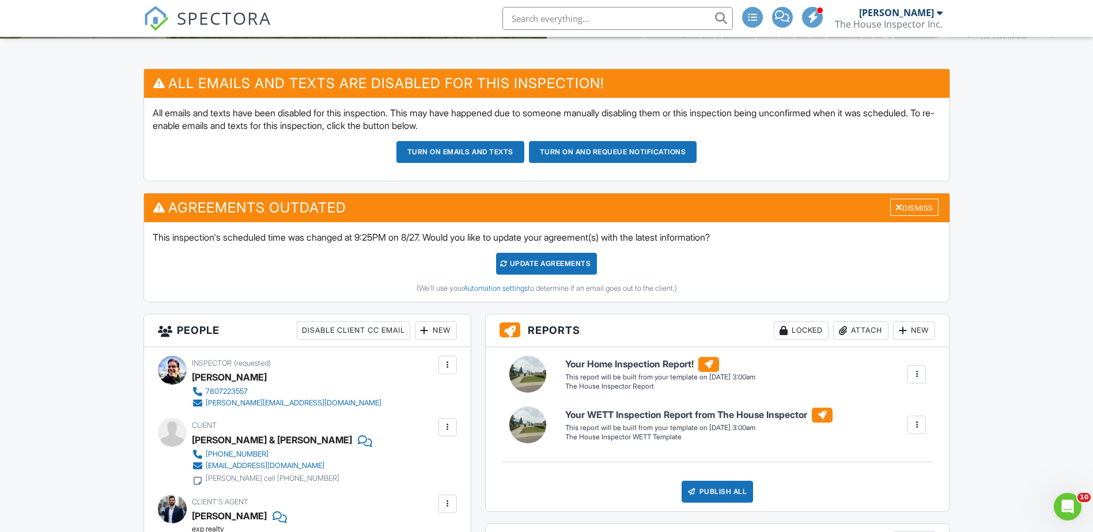
click at [543, 259] on div "Update Agreements" at bounding box center [546, 264] width 101 height 22
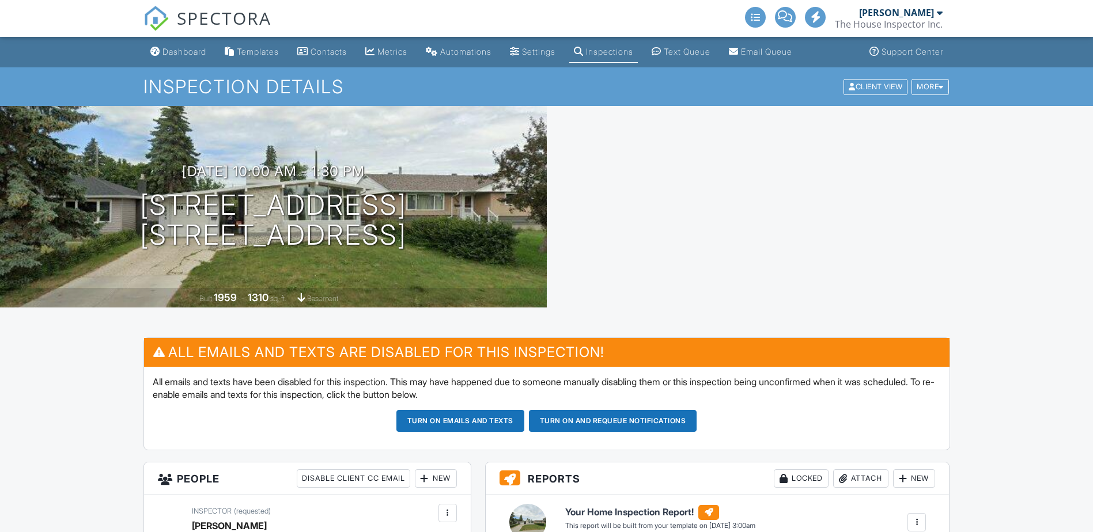
scroll to position [96, 0]
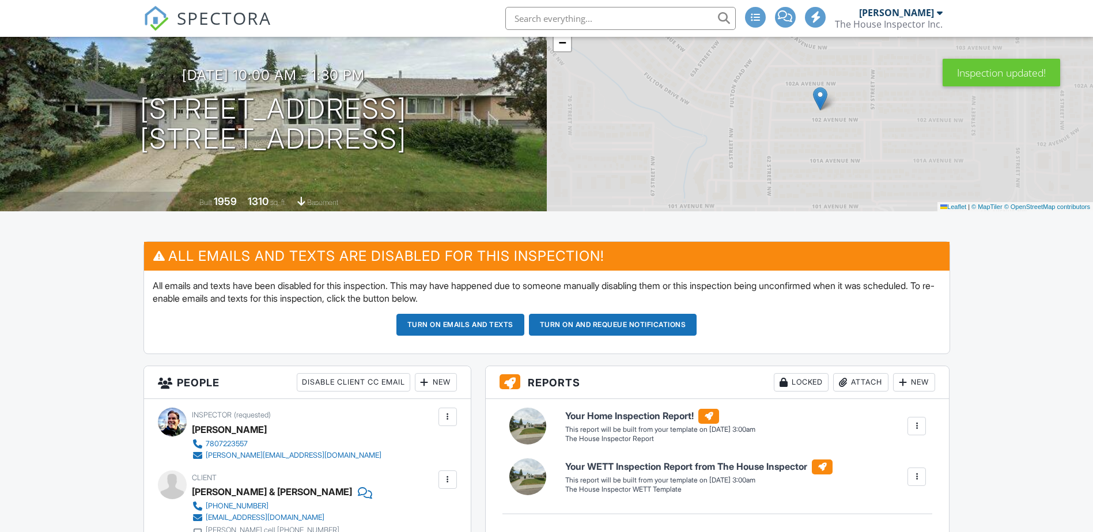
click at [613, 327] on button "Turn on and Requeue Notifications" at bounding box center [613, 325] width 168 height 22
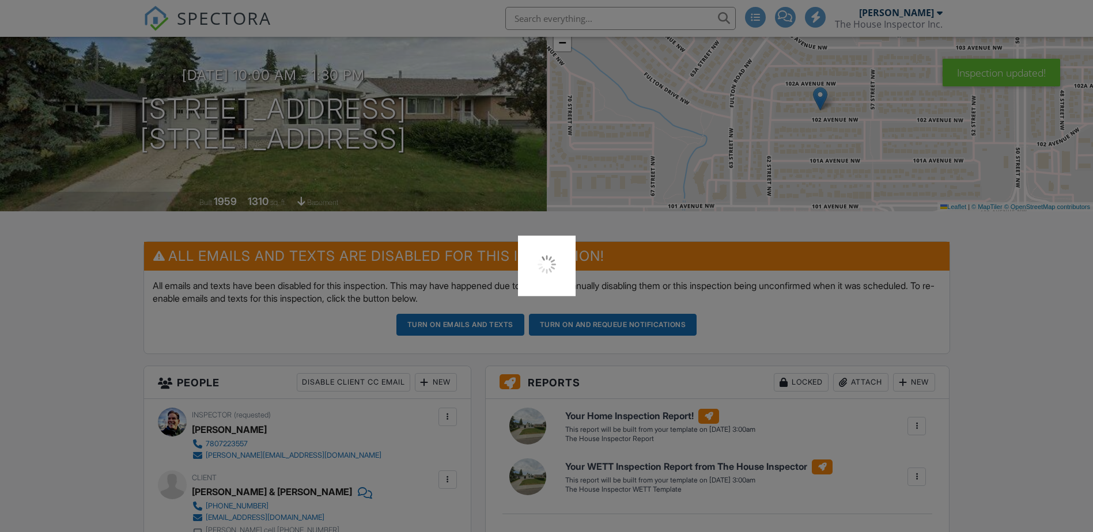
scroll to position [0, 0]
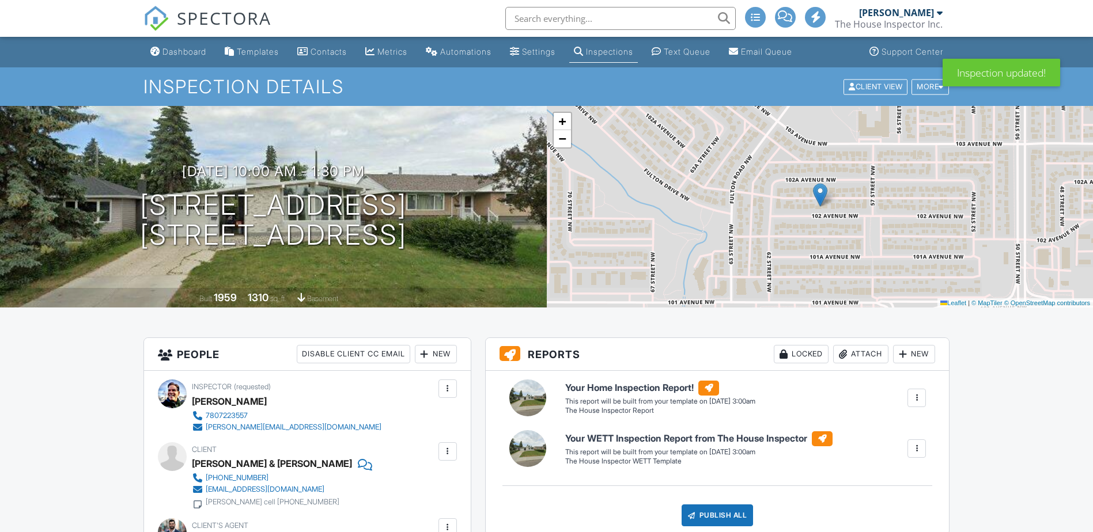
click at [919, 355] on div "New" at bounding box center [914, 354] width 42 height 18
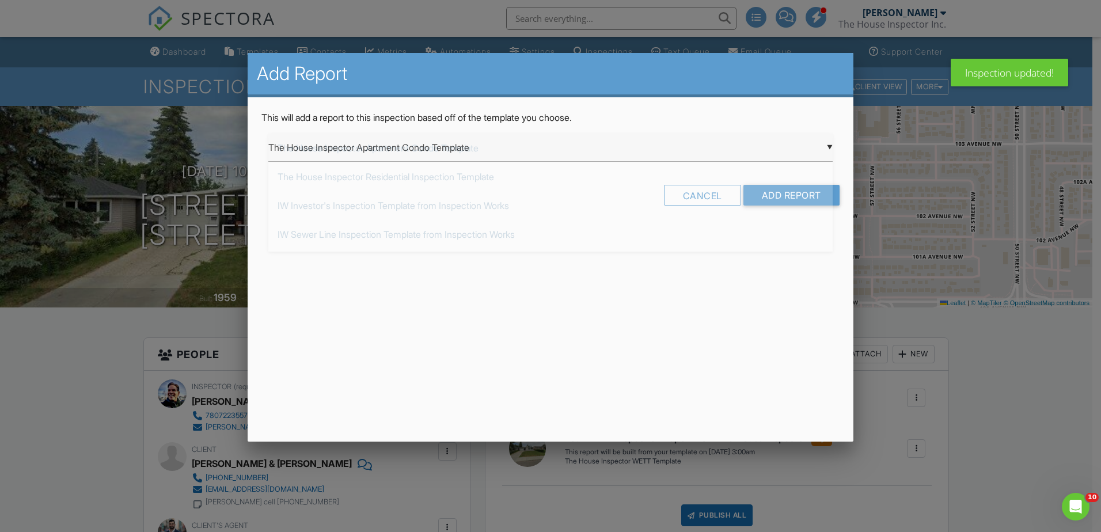
click at [828, 149] on div "▼ The House Inspector Apartment Condo Template The House Inspector Apartment Co…" at bounding box center [550, 148] width 564 height 28
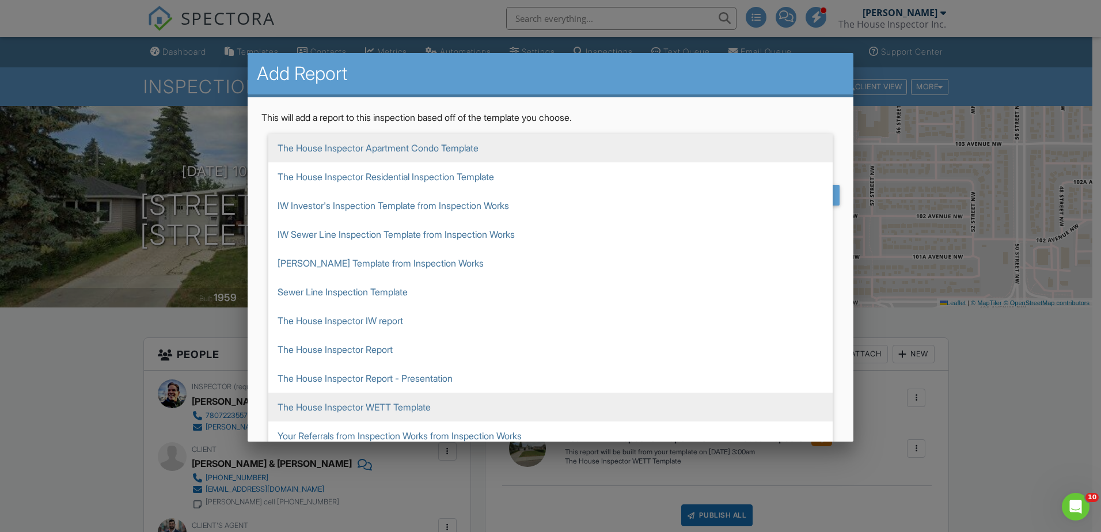
click at [410, 409] on span "The House Inspector WETT Template" at bounding box center [550, 407] width 564 height 29
type input "The House Inspector WETT Template"
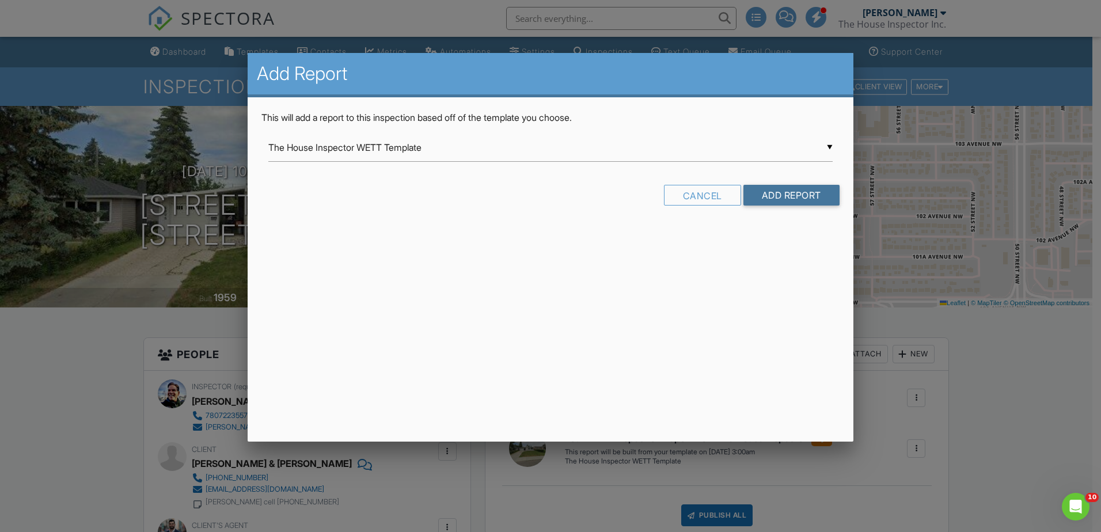
click at [806, 199] on input "Add Report" at bounding box center [792, 195] width 96 height 21
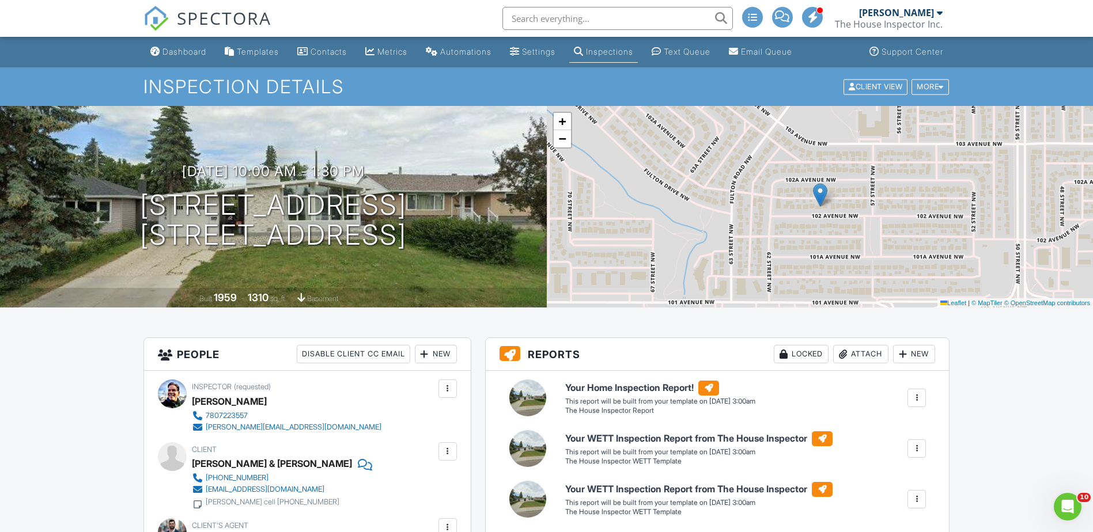
click at [189, 50] on div "Dashboard" at bounding box center [184, 52] width 44 height 10
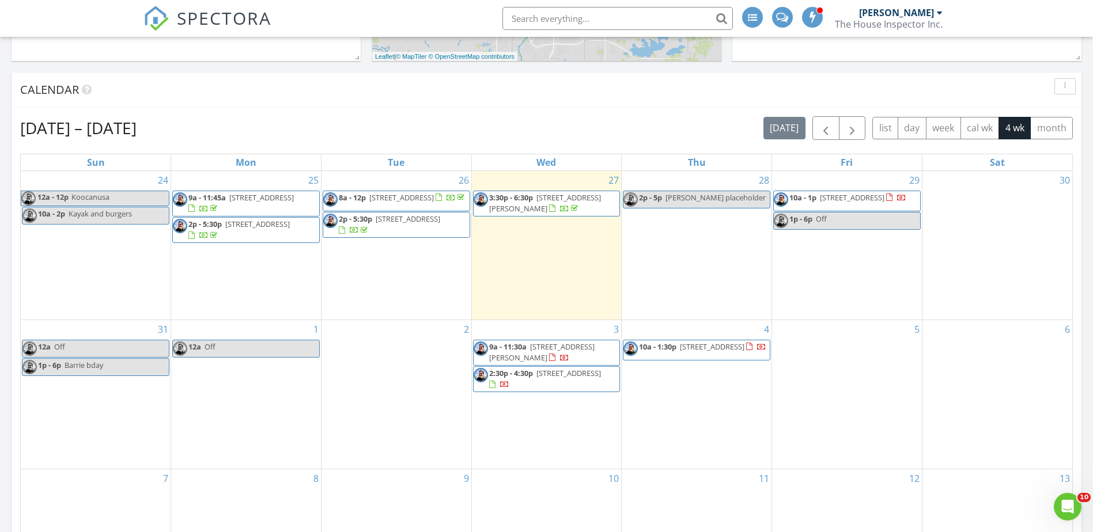
scroll to position [442, 0]
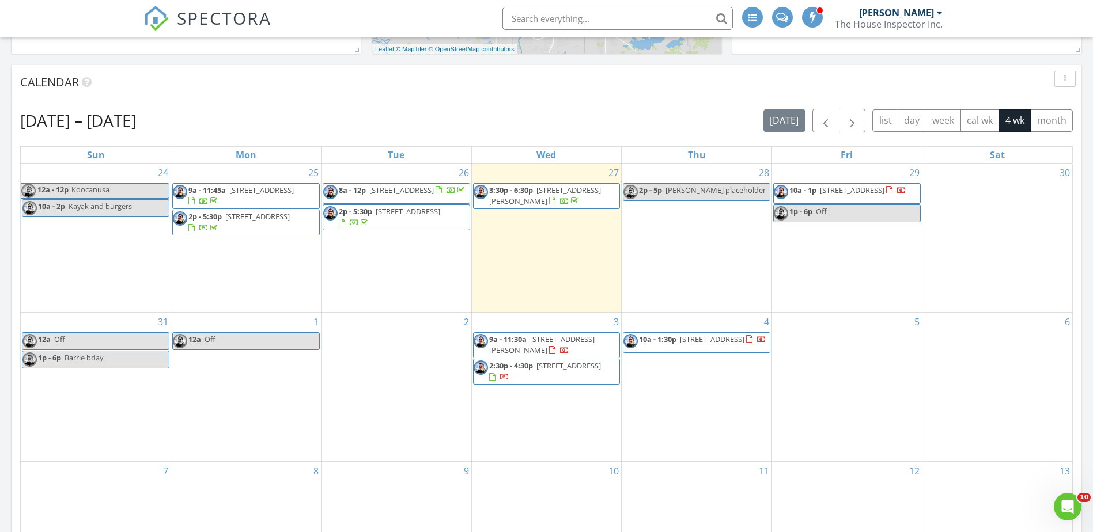
click at [865, 194] on span "[STREET_ADDRESS]" at bounding box center [852, 190] width 65 height 10
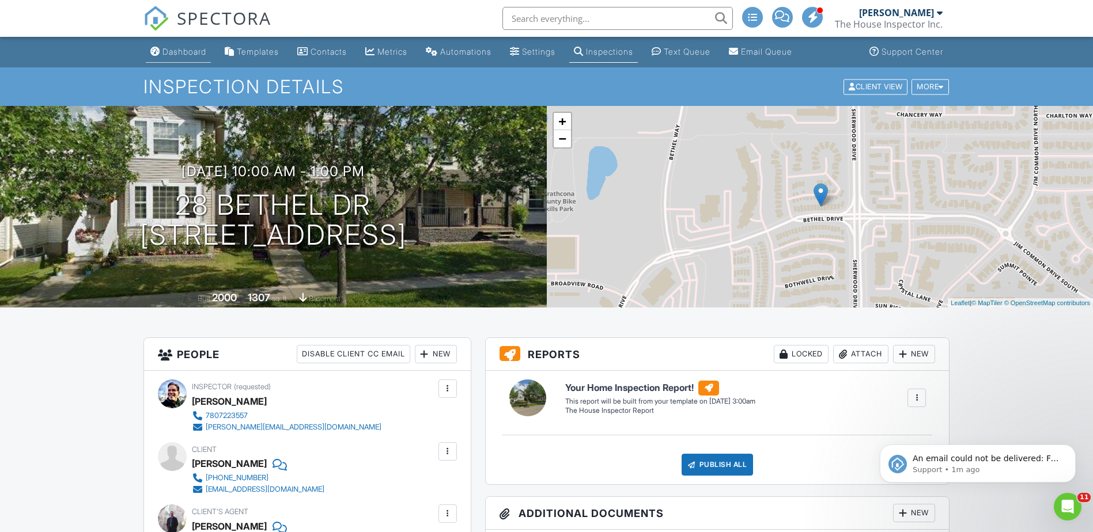
click at [176, 52] on div "Dashboard" at bounding box center [184, 52] width 44 height 10
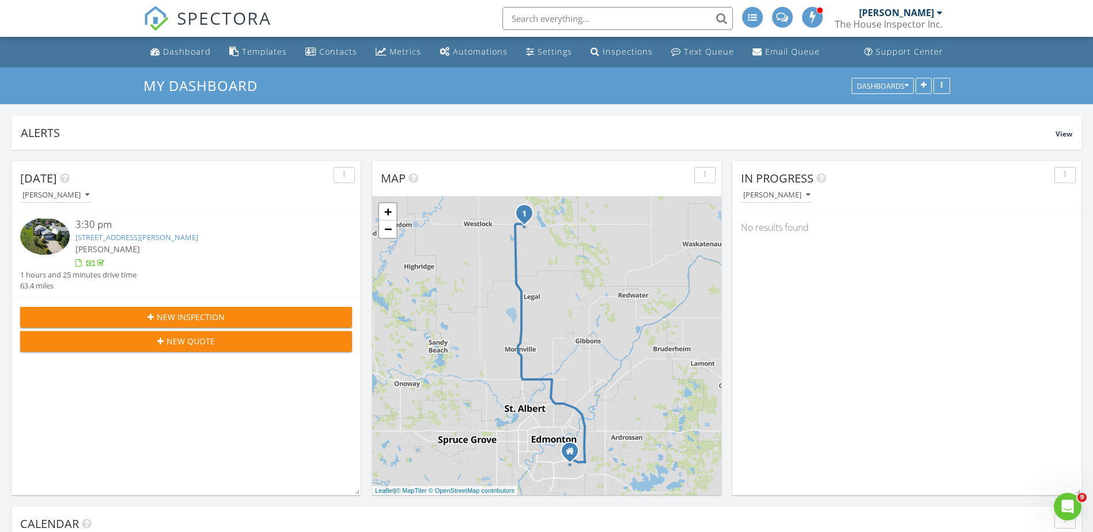
click at [156, 236] on link "[STREET_ADDRESS][PERSON_NAME]" at bounding box center [136, 237] width 123 height 10
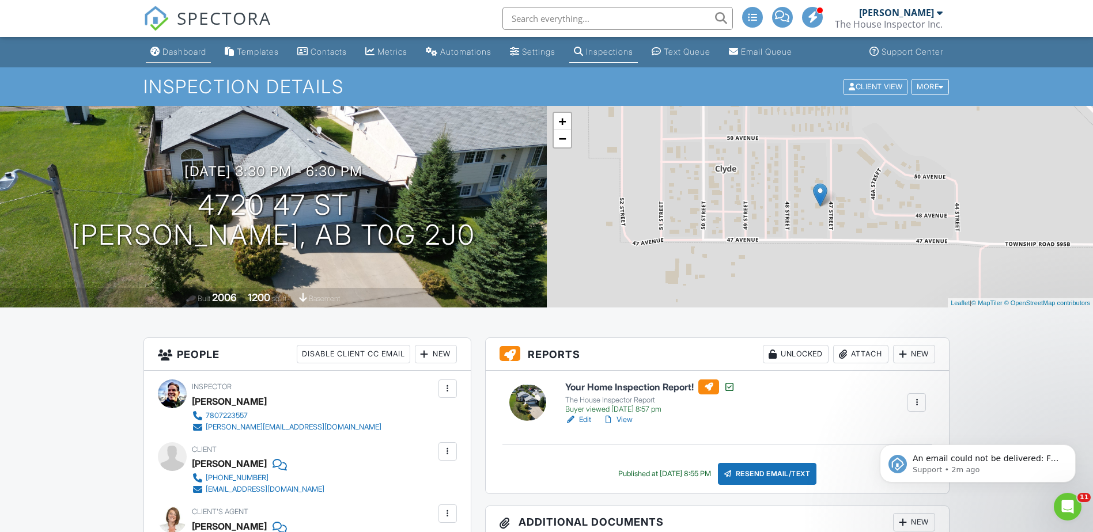
click at [181, 55] on div "Dashboard" at bounding box center [184, 52] width 44 height 10
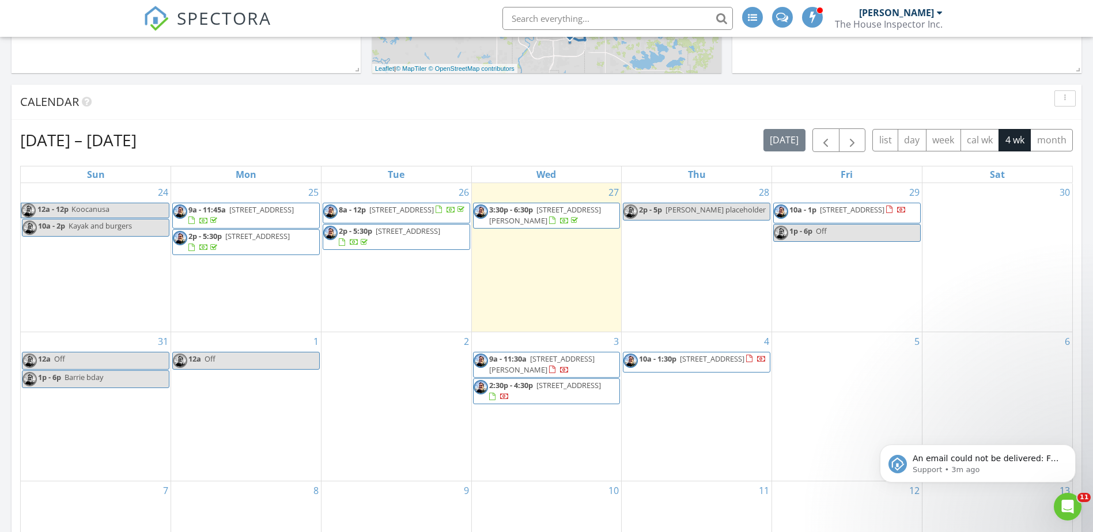
click at [855, 212] on span "[STREET_ADDRESS]" at bounding box center [852, 209] width 65 height 10
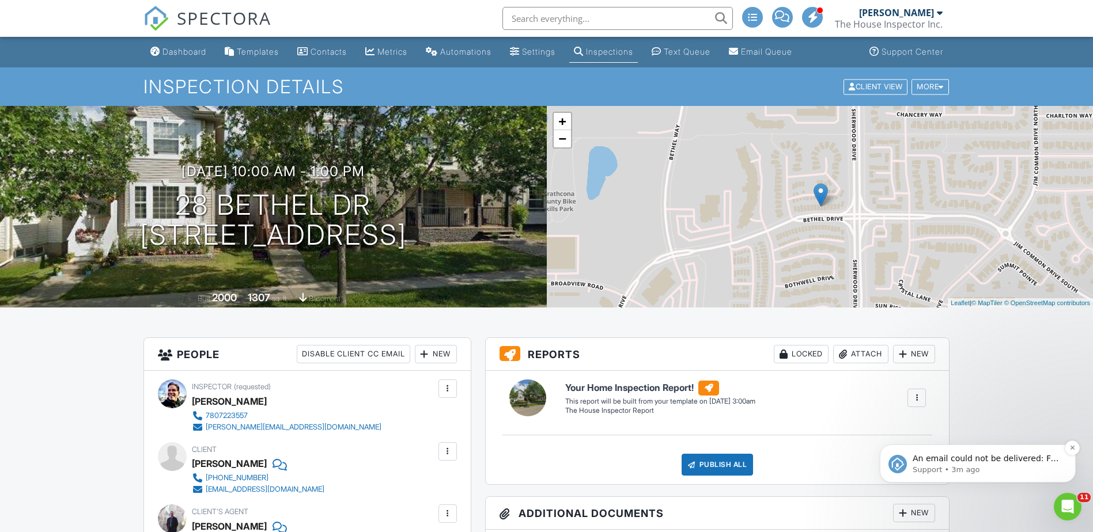
click at [956, 461] on p "An email could not be delivered: For more information, view Why emails don't ge…" at bounding box center [986, 459] width 149 height 12
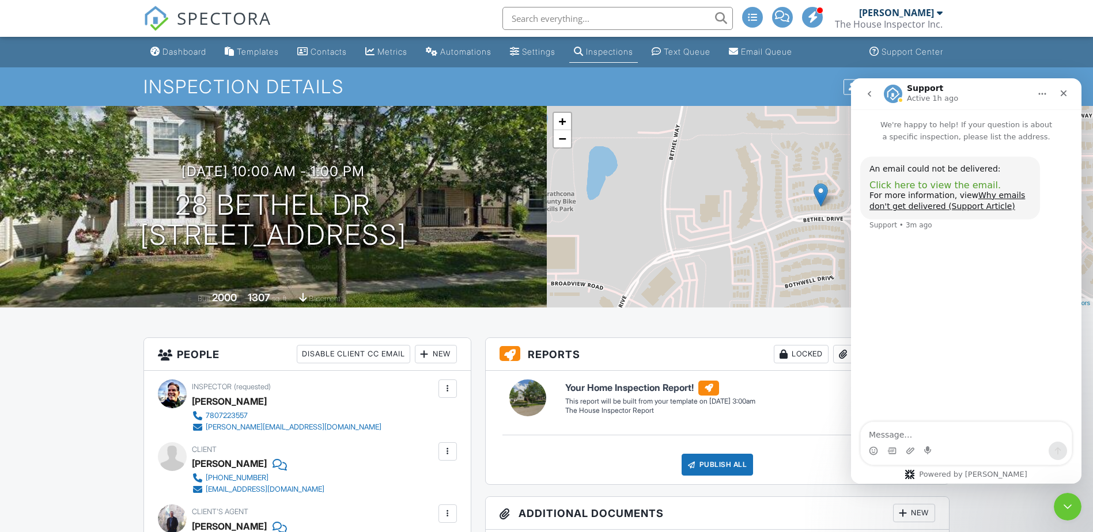
click at [921, 182] on span "Click here to view the email." at bounding box center [934, 185] width 131 height 11
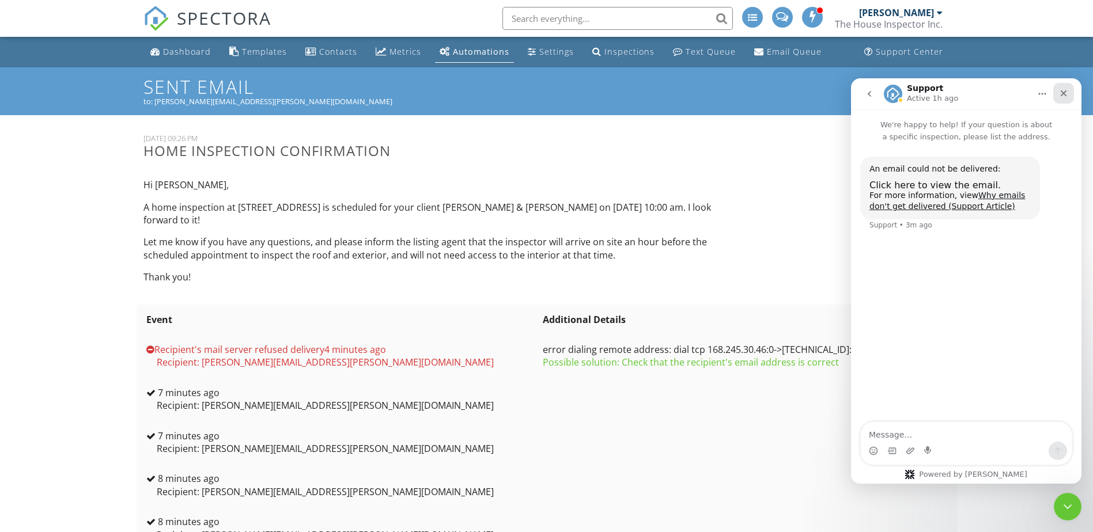
click at [1062, 96] on icon "Close" at bounding box center [1063, 93] width 6 height 6
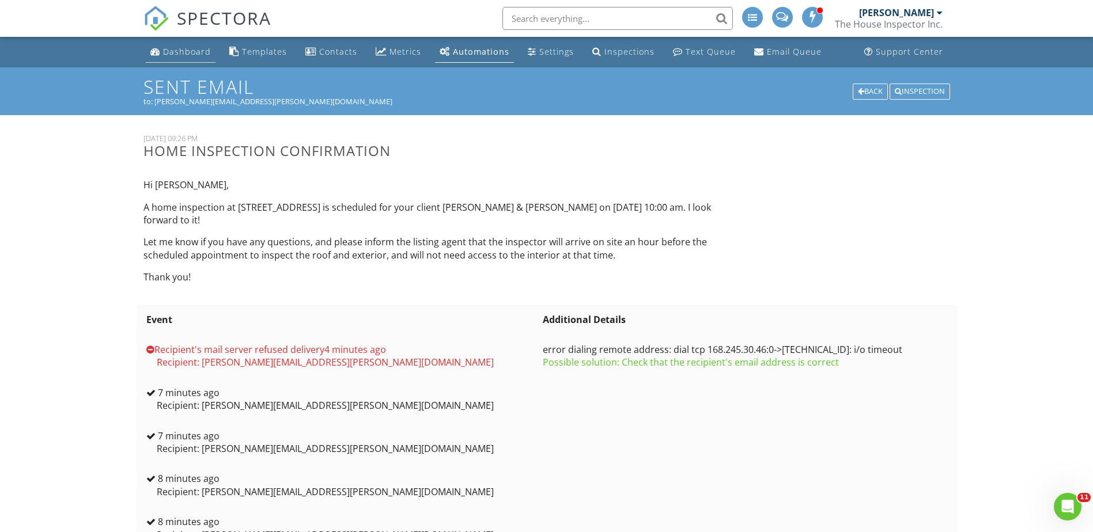
click at [186, 54] on div "Dashboard" at bounding box center [187, 51] width 48 height 11
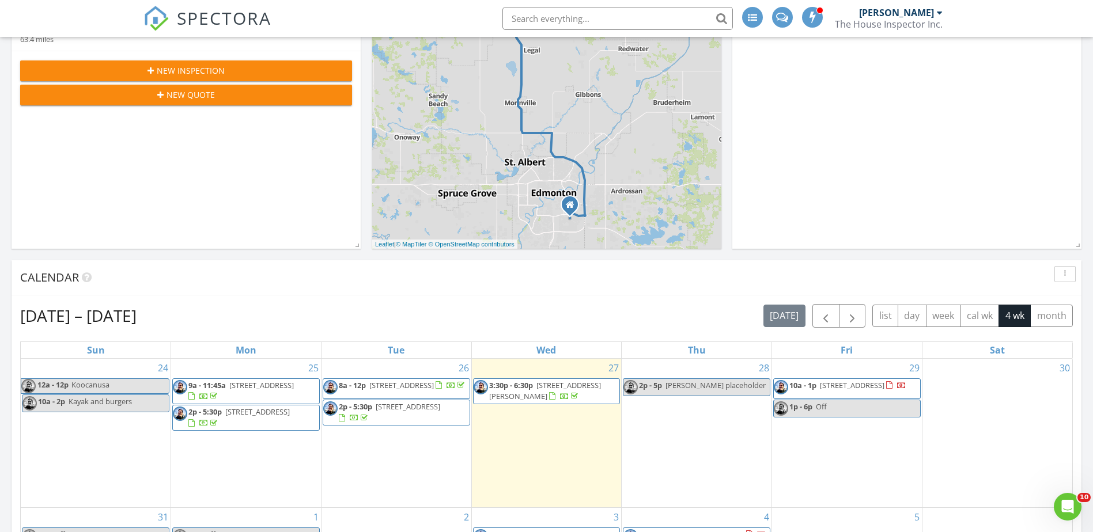
scroll to position [365, 0]
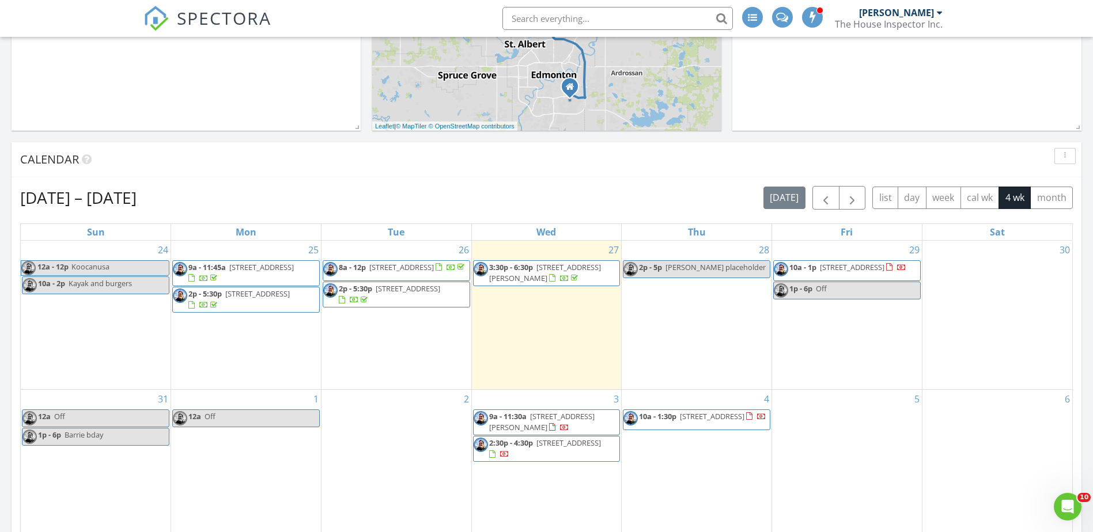
click at [879, 265] on span "[STREET_ADDRESS]" at bounding box center [852, 267] width 65 height 10
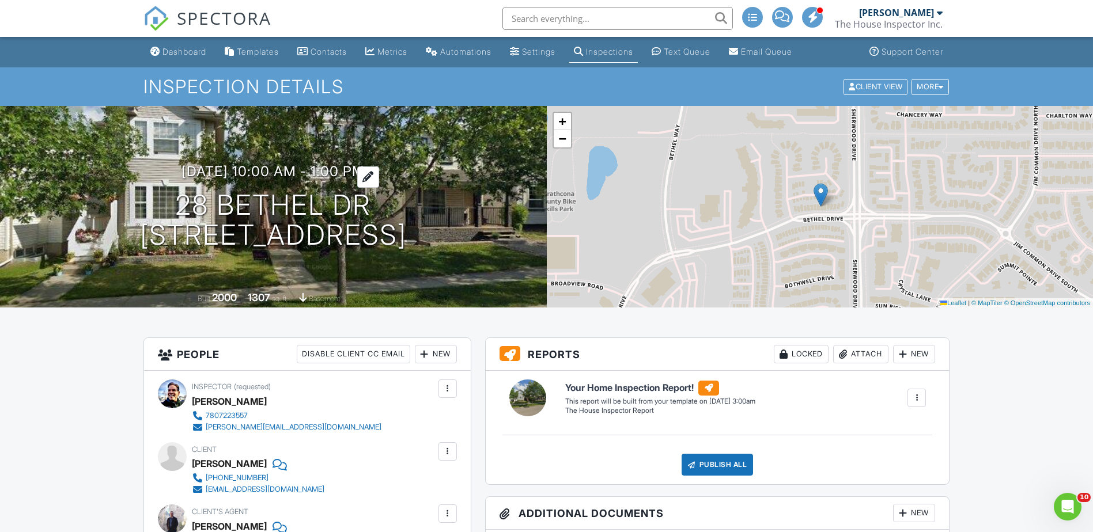
click at [290, 171] on h3 "08/29/2025 10:00 am - 1:00 pm" at bounding box center [272, 172] width 183 height 16
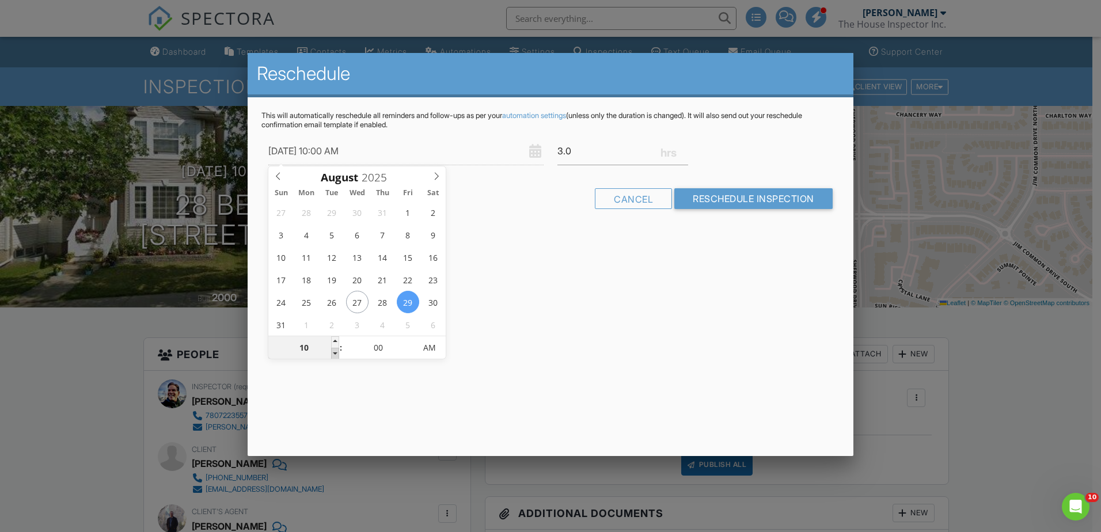
type input "08/29/2025 9:00 AM"
type input "09"
click at [335, 350] on span at bounding box center [335, 354] width 8 height 12
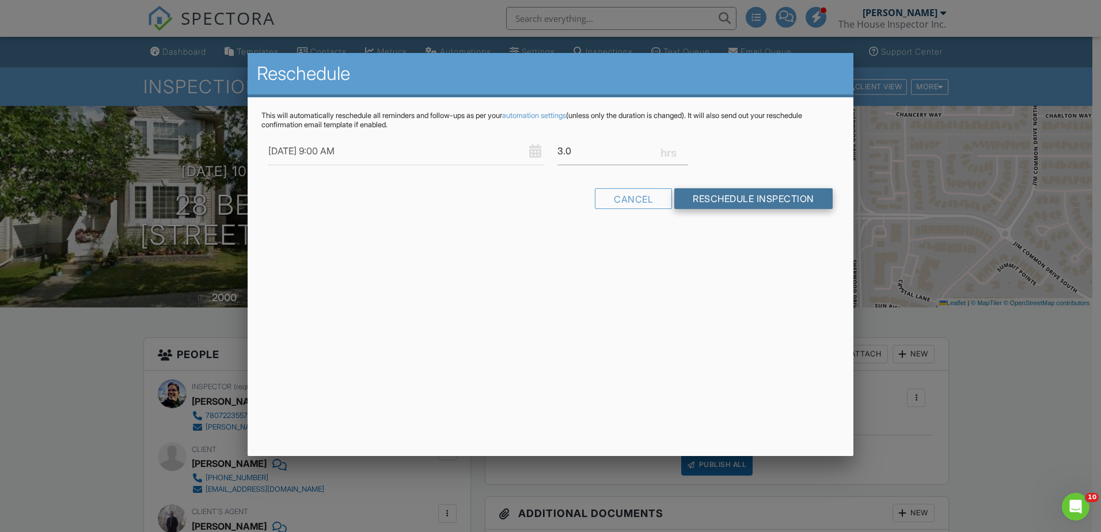
click at [762, 199] on input "Reschedule Inspection" at bounding box center [754, 198] width 158 height 21
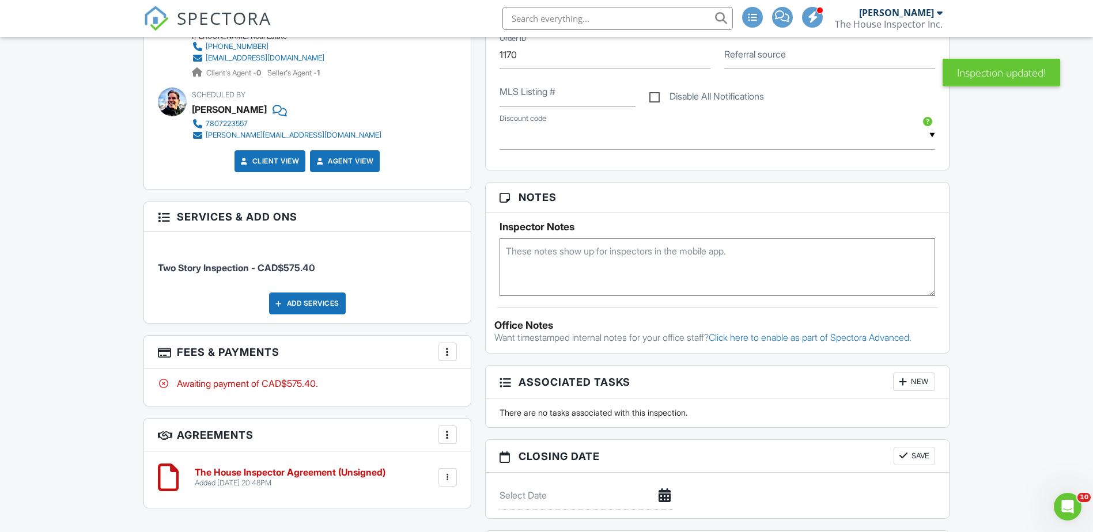
click at [305, 300] on div "Add Services" at bounding box center [307, 304] width 77 height 22
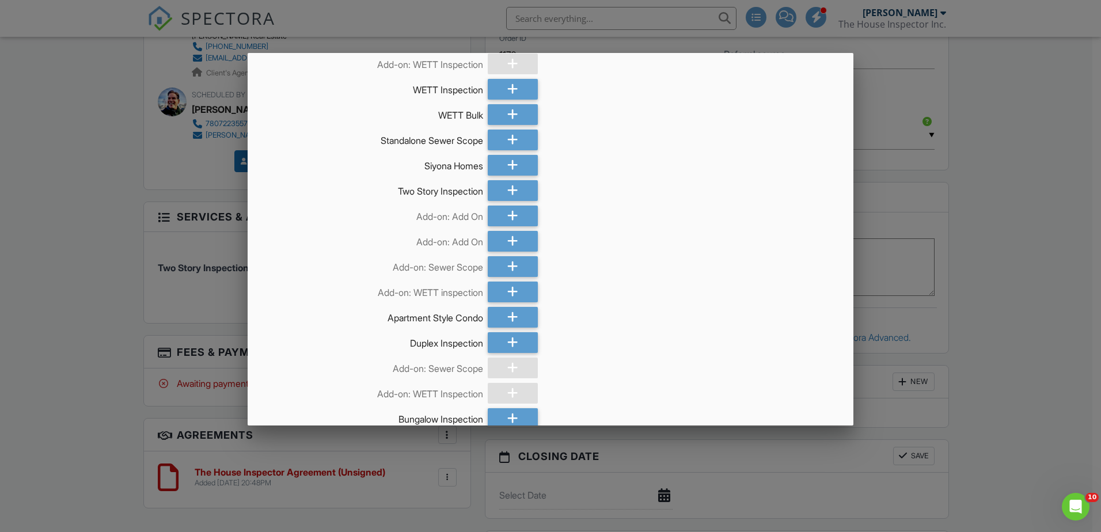
scroll to position [230, 0]
click at [496, 263] on div at bounding box center [513, 265] width 50 height 21
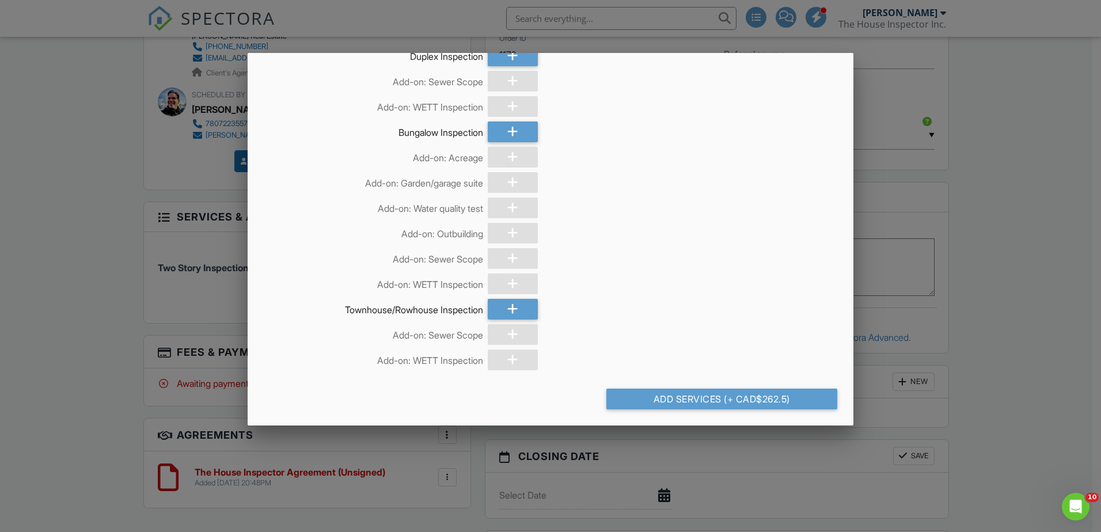
scroll to position [517, 0]
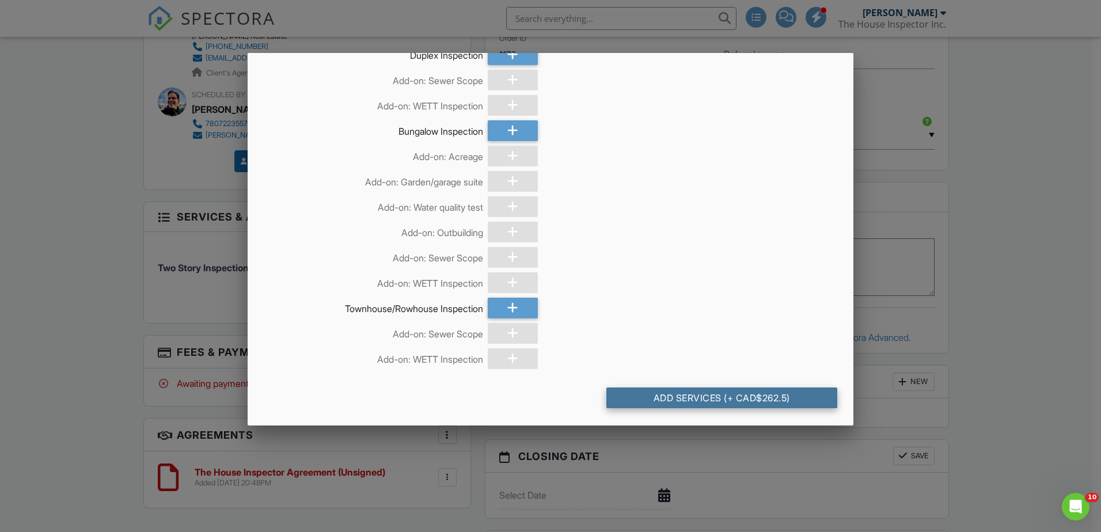
click at [701, 393] on div "Add Services (+ CAD$262.5)" at bounding box center [722, 398] width 231 height 21
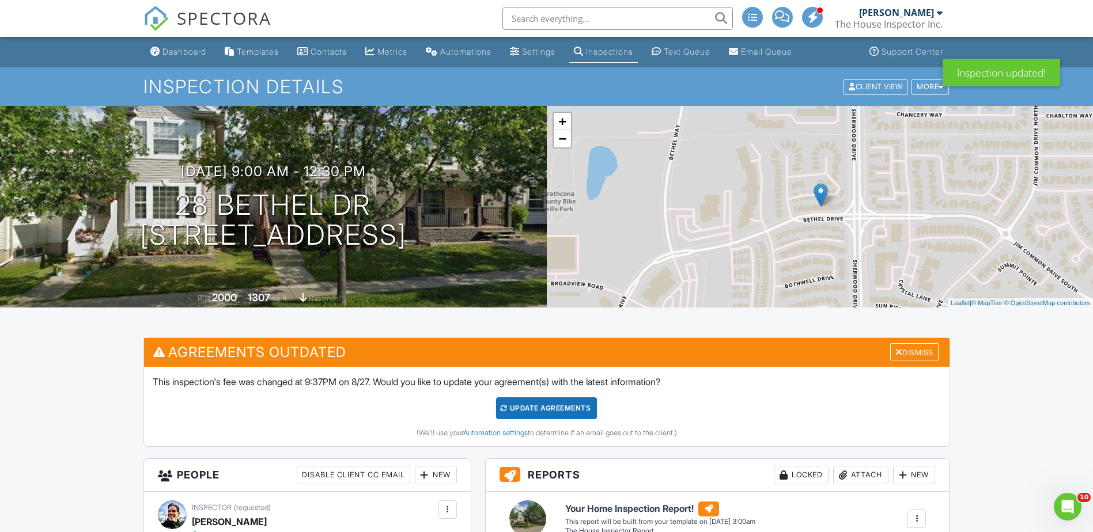
click at [516, 409] on div "Update Agreements" at bounding box center [546, 408] width 101 height 22
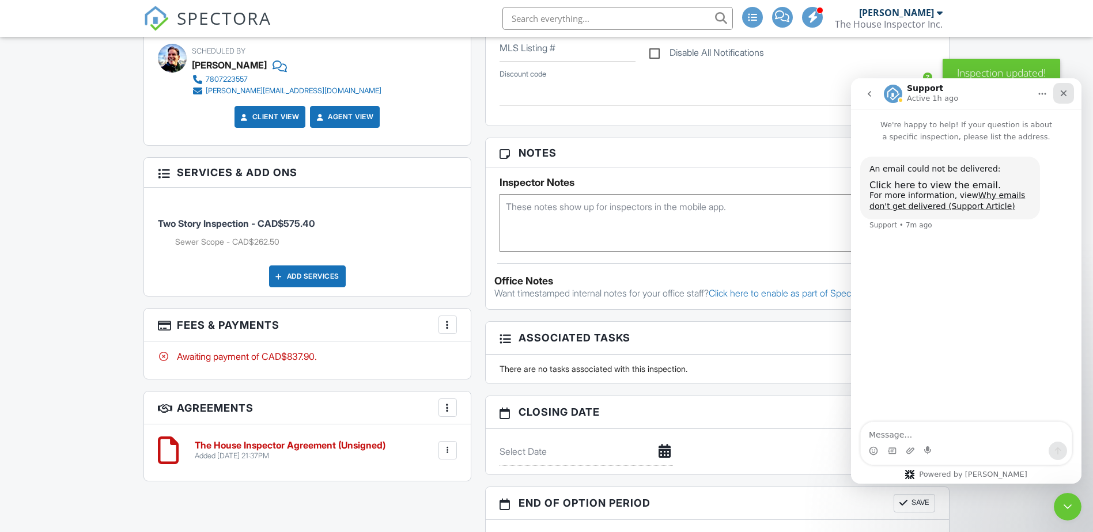
click at [1062, 97] on icon "Close" at bounding box center [1063, 93] width 9 height 9
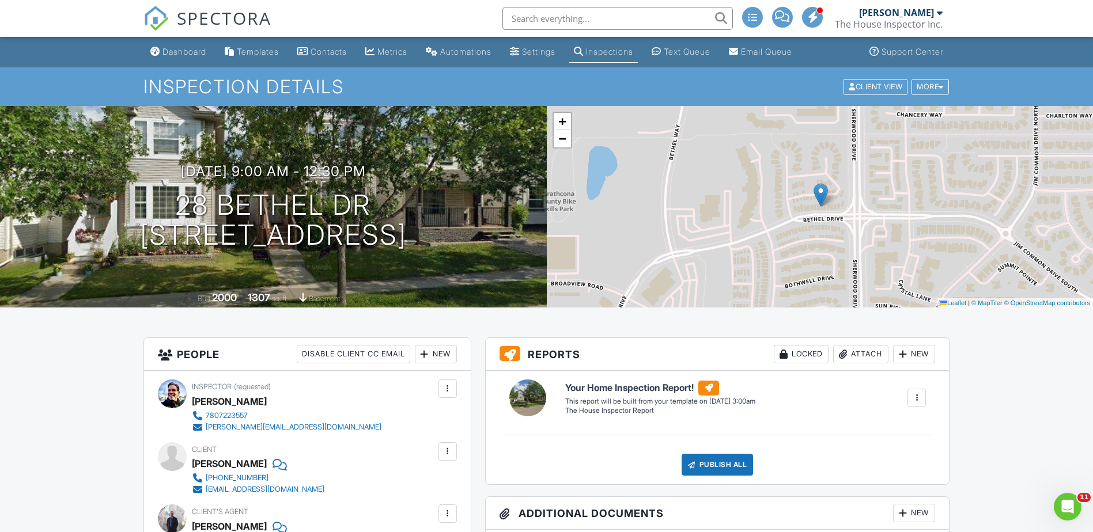
click at [172, 50] on div "Dashboard" at bounding box center [184, 52] width 44 height 10
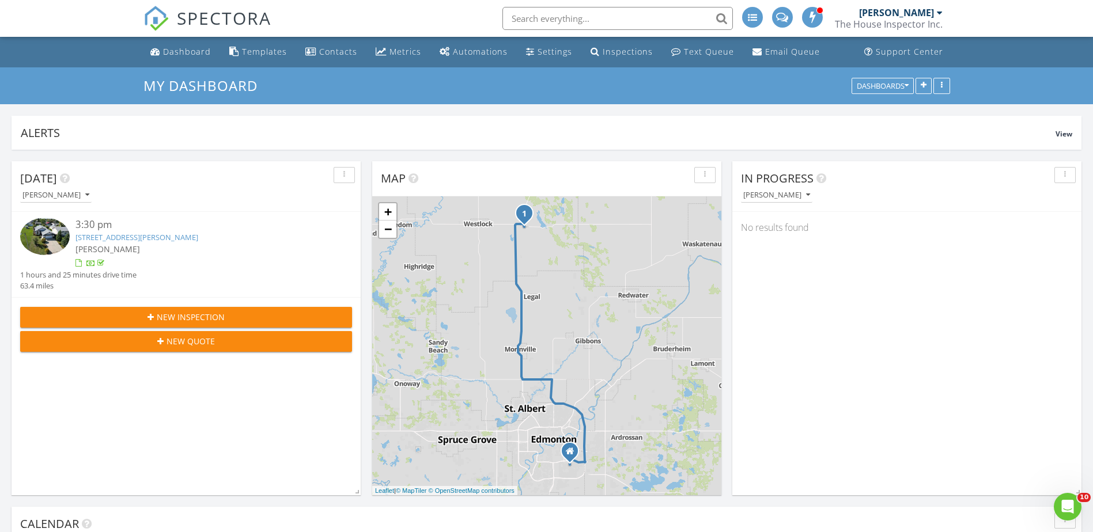
click at [536, 19] on input "text" at bounding box center [617, 18] width 230 height 23
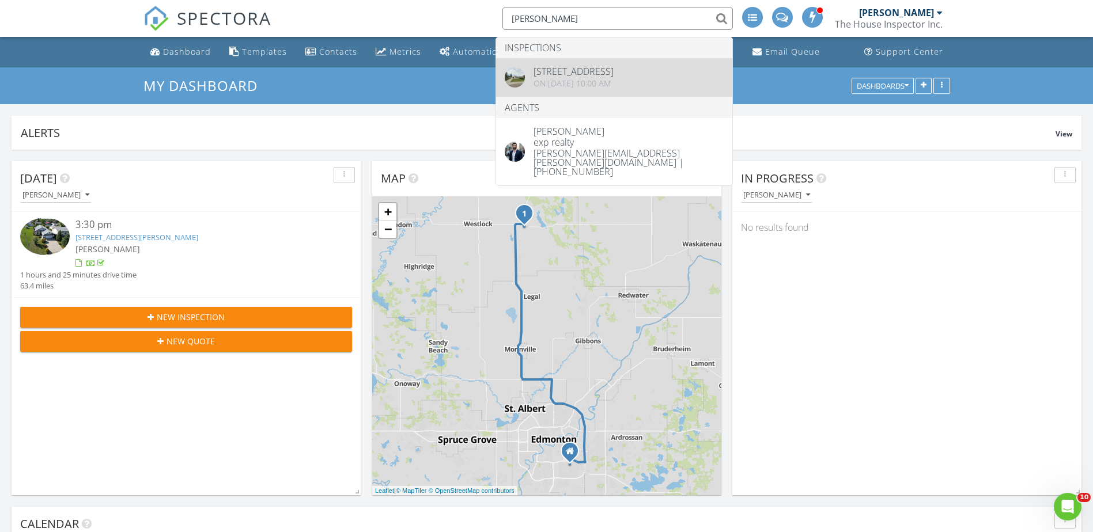
type input "richard robillard"
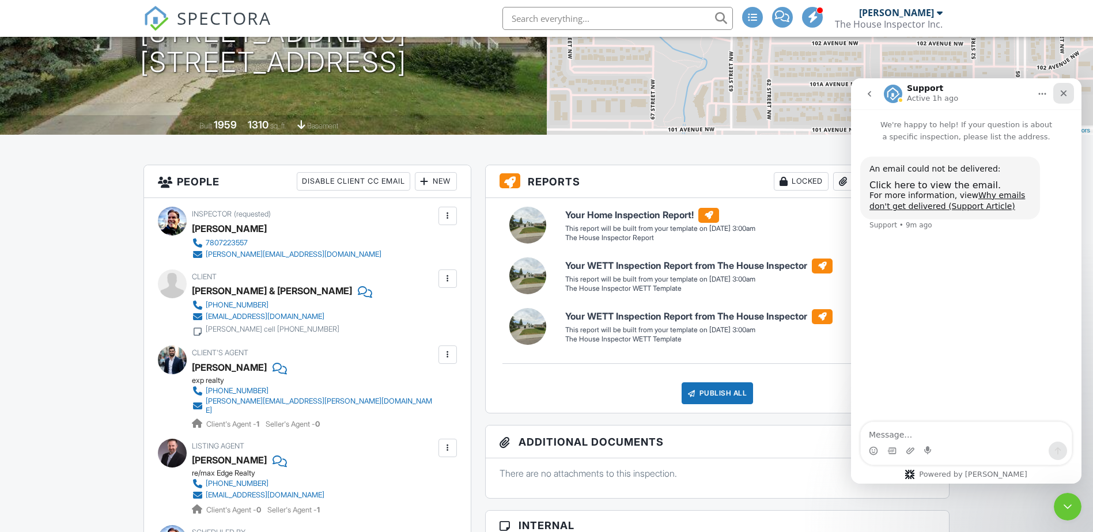
click at [1063, 92] on icon "Close" at bounding box center [1063, 93] width 9 height 9
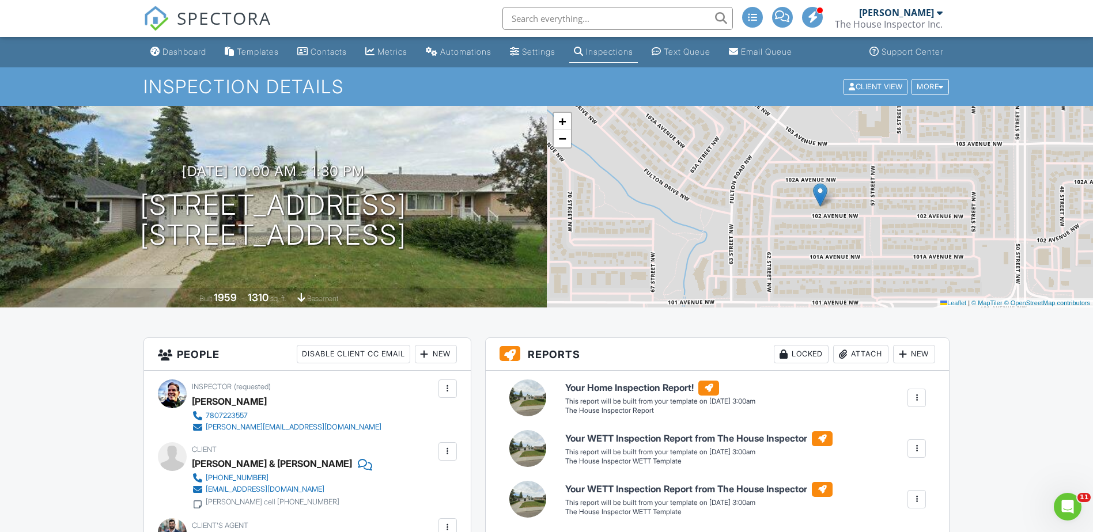
click at [191, 50] on div "Dashboard" at bounding box center [184, 52] width 44 height 10
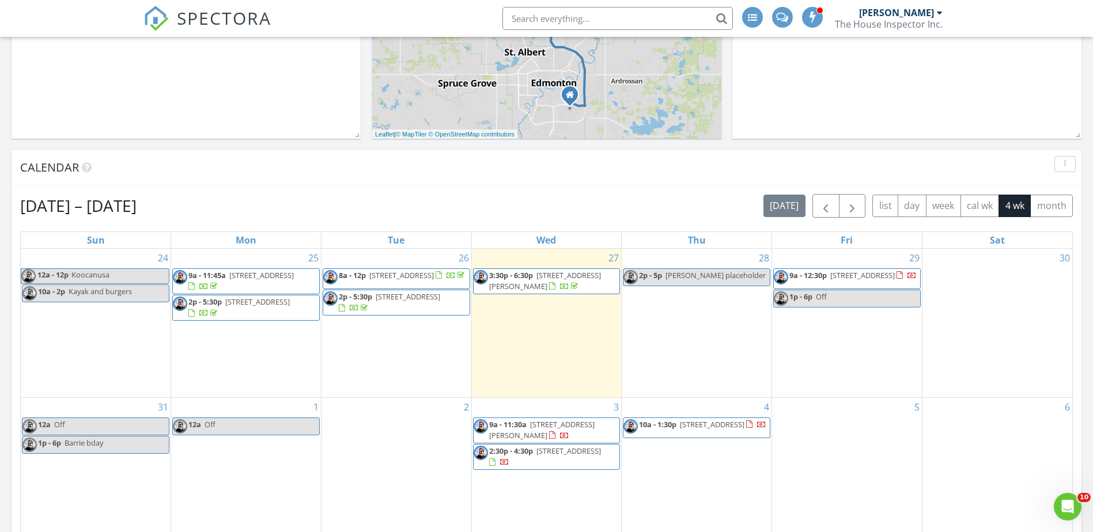
scroll to position [365, 0]
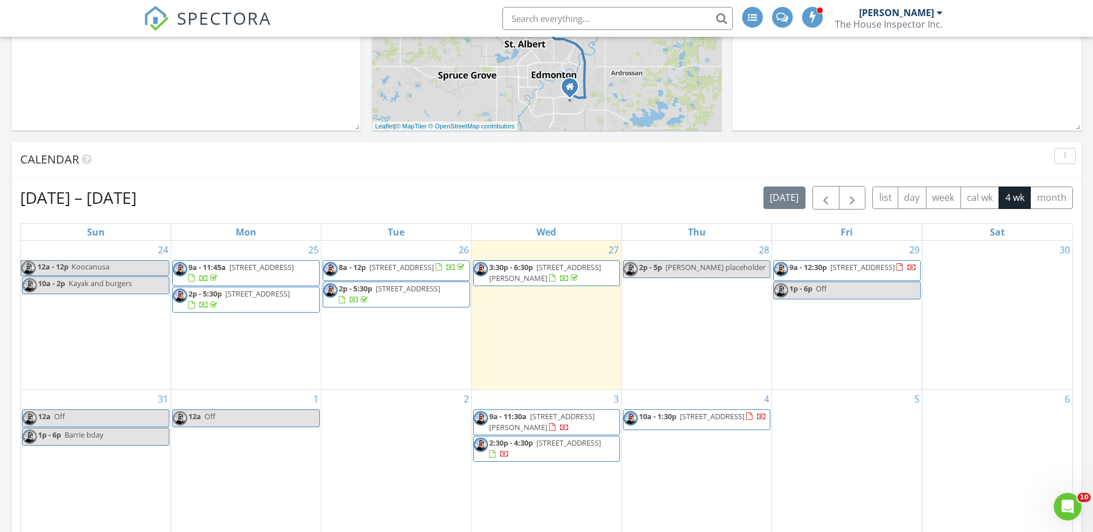
click at [530, 424] on span "[STREET_ADDRESS][PERSON_NAME]" at bounding box center [541, 421] width 105 height 21
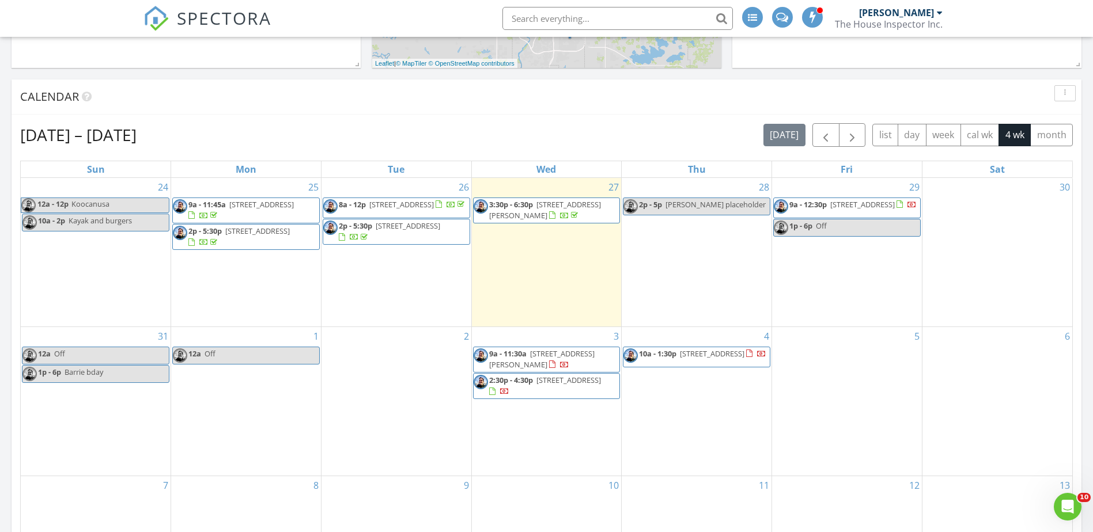
scroll to position [437, 0]
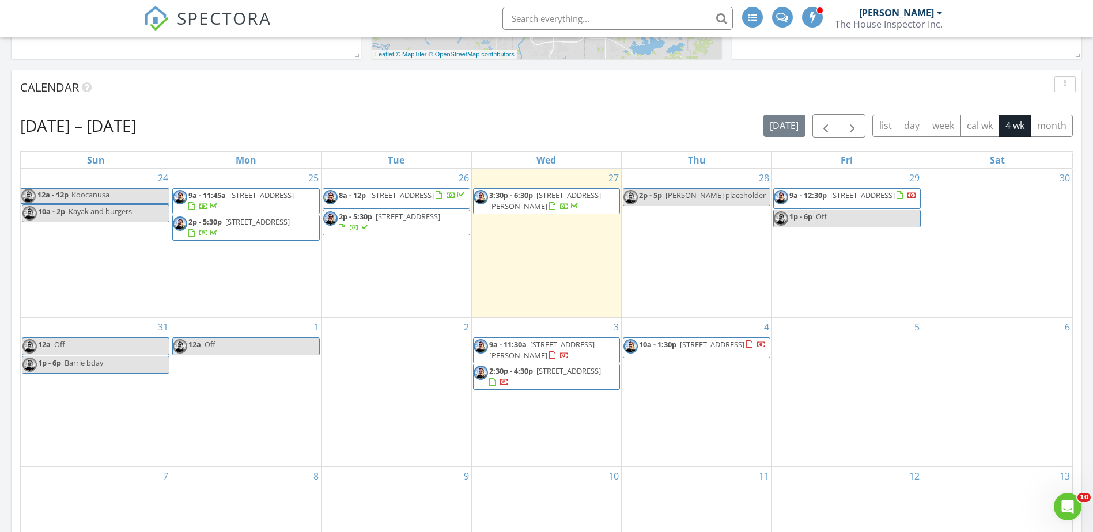
click at [541, 376] on span "9914 80 Ave NW 34, Edmonton T6E 6L6" at bounding box center [568, 371] width 65 height 10
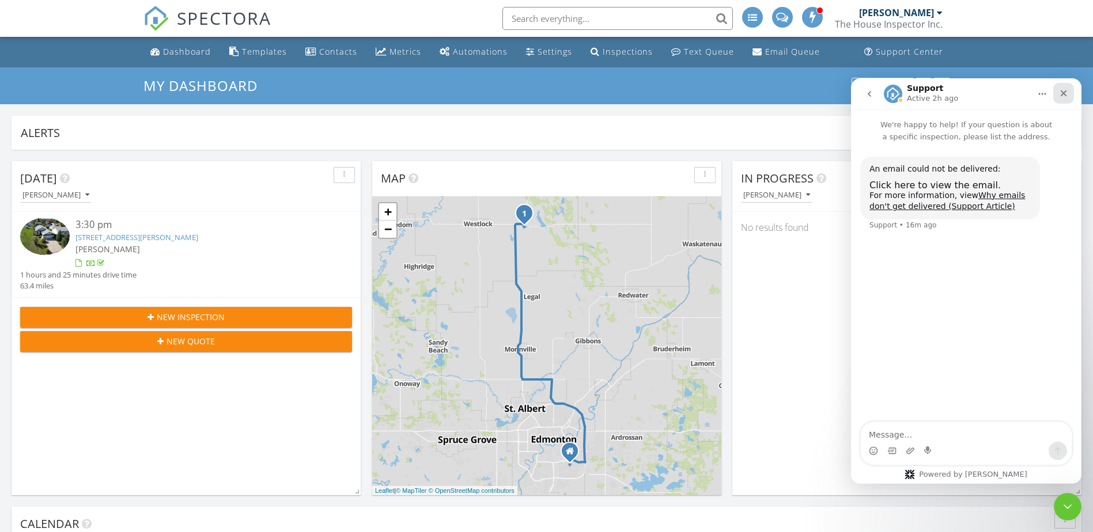
click at [1069, 93] on div "Close" at bounding box center [1063, 93] width 21 height 21
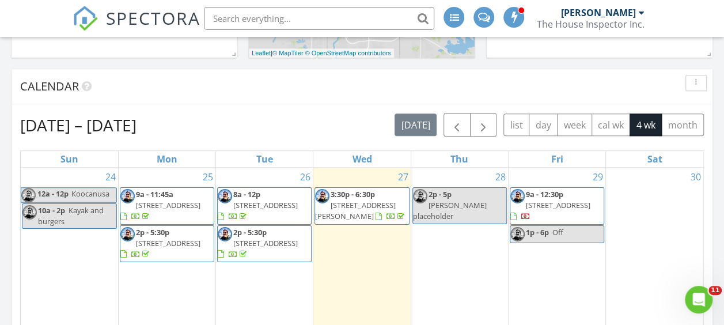
scroll to position [461, 0]
